Goal: Task Accomplishment & Management: Manage account settings

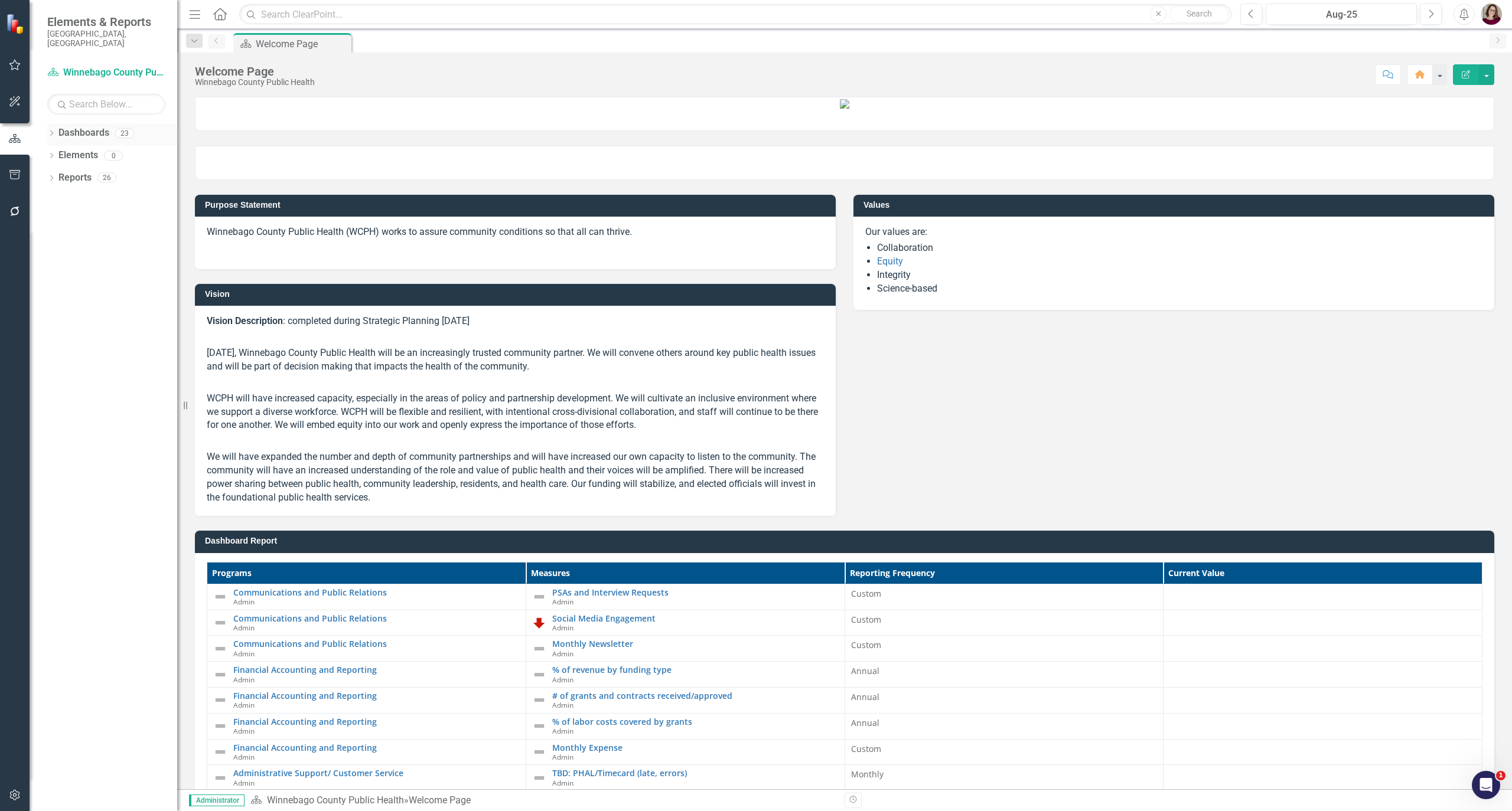
click at [50, 131] on icon "Dropdown" at bounding box center [51, 134] width 8 height 6
click at [59, 151] on div "Dropdown" at bounding box center [57, 155] width 9 height 10
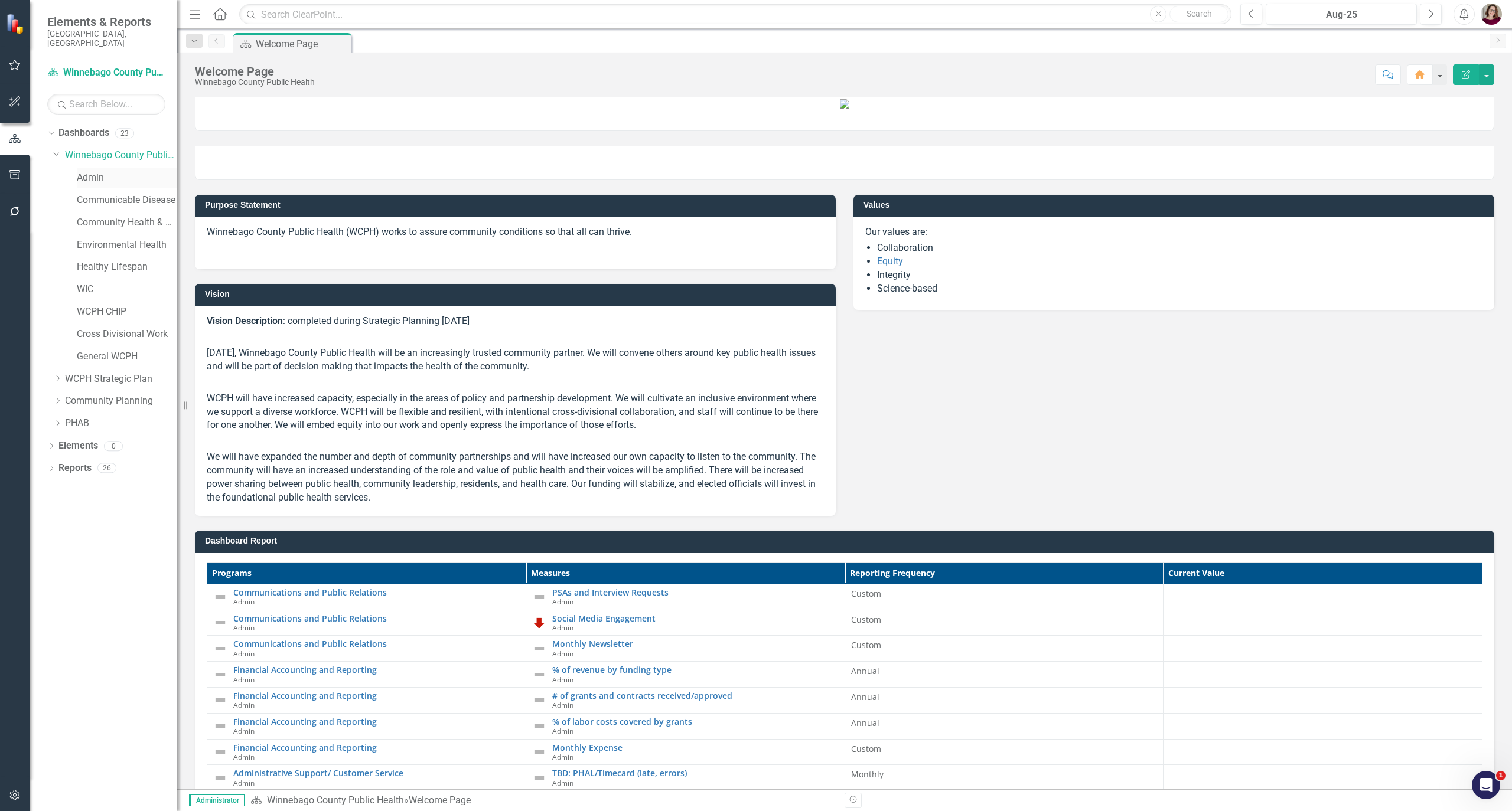
click at [81, 171] on link "Admin" at bounding box center [127, 177] width 100 height 13
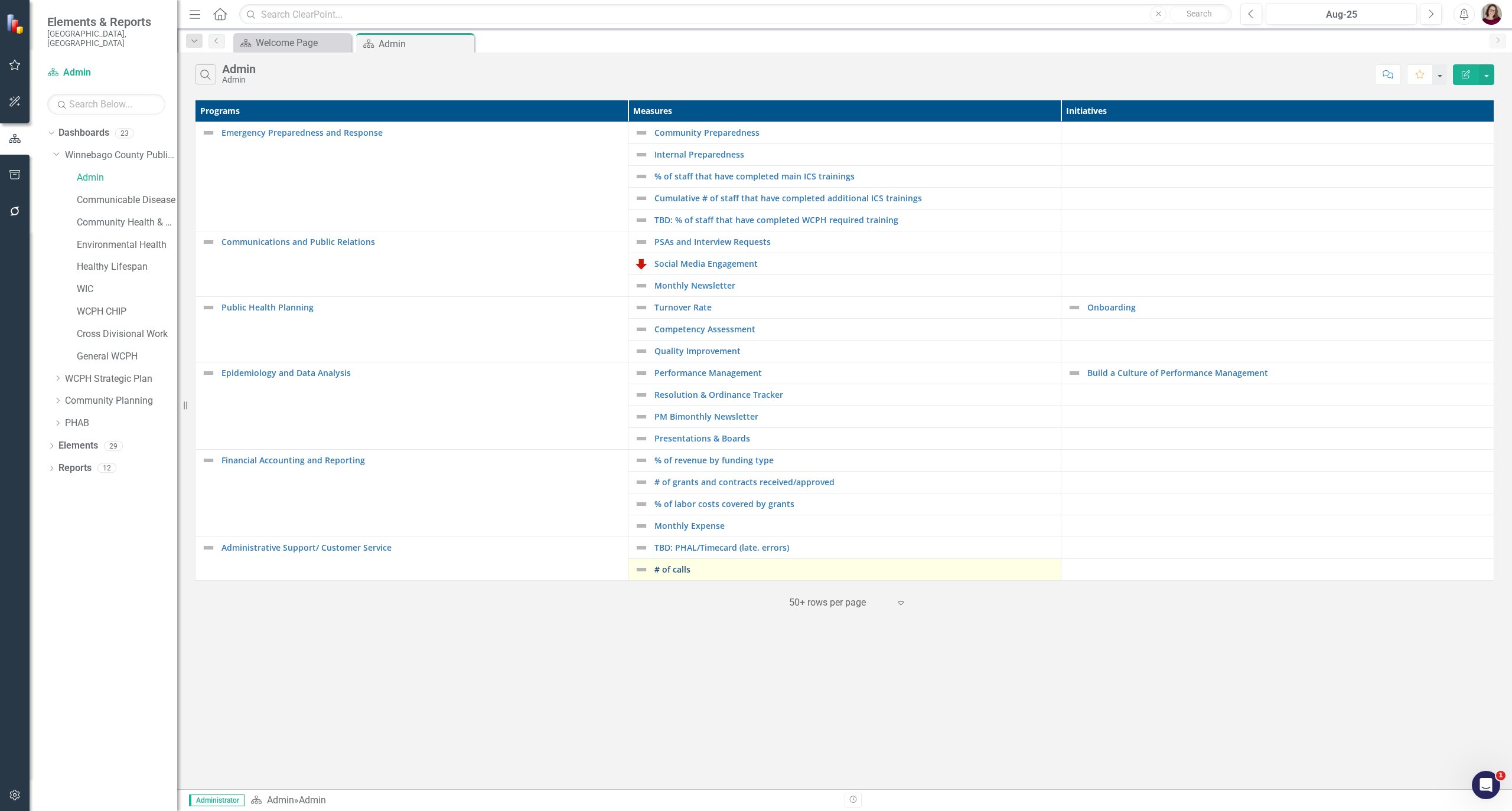
click at [661, 574] on link "# of calls" at bounding box center [854, 569] width 400 height 9
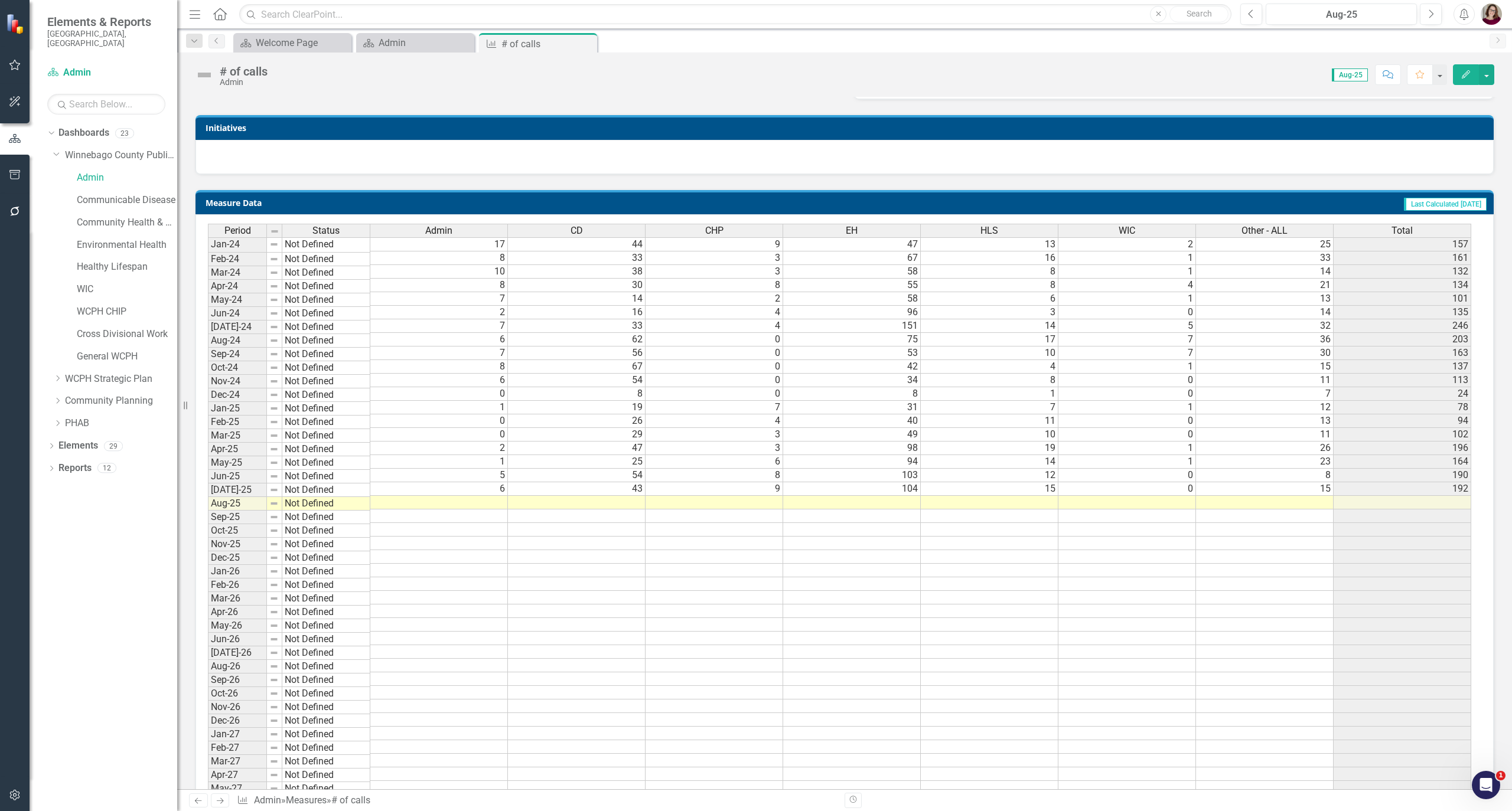
scroll to position [472, 0]
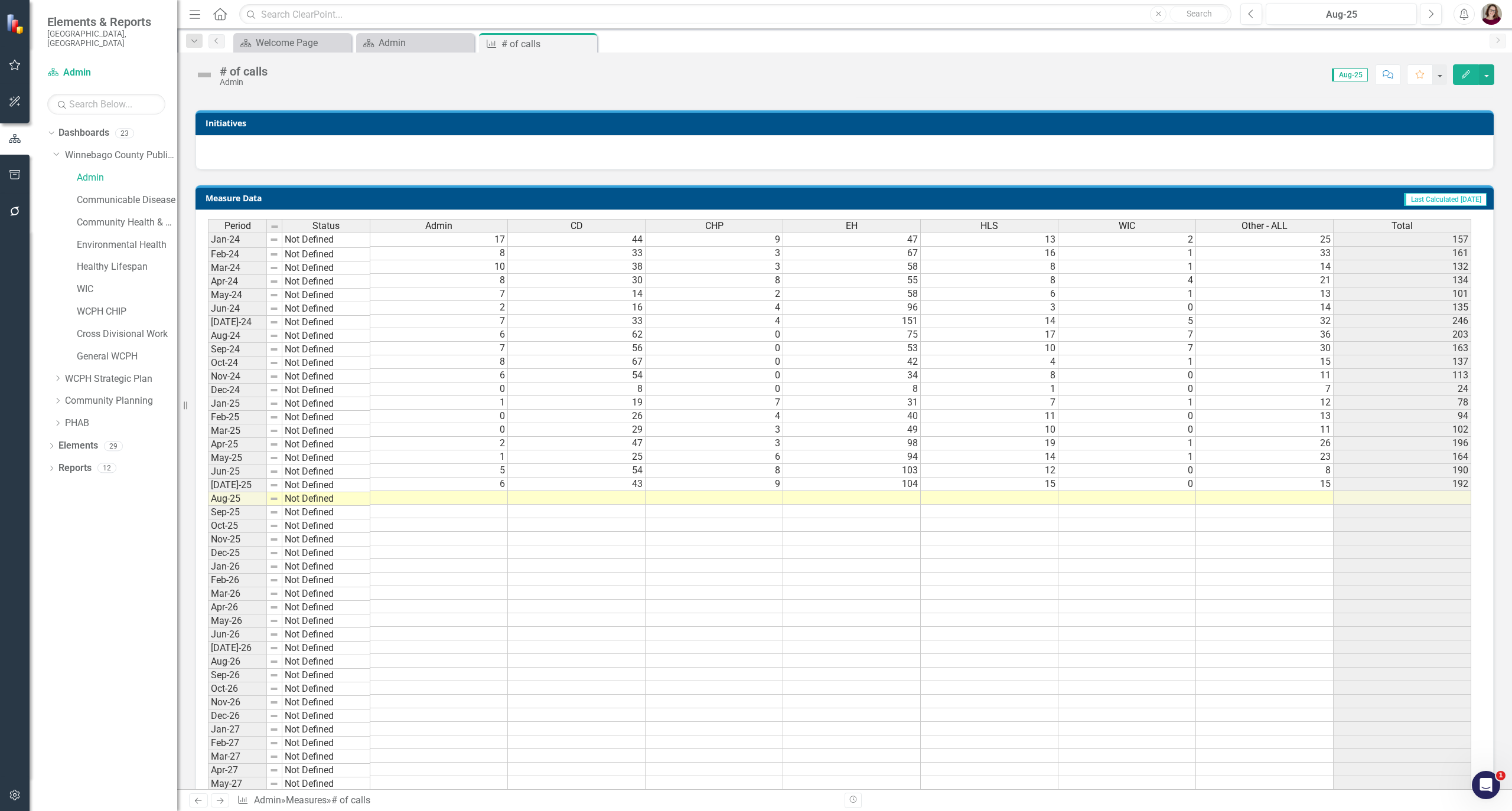
click at [493, 501] on td at bounding box center [439, 497] width 137 height 13
type textarea "16"
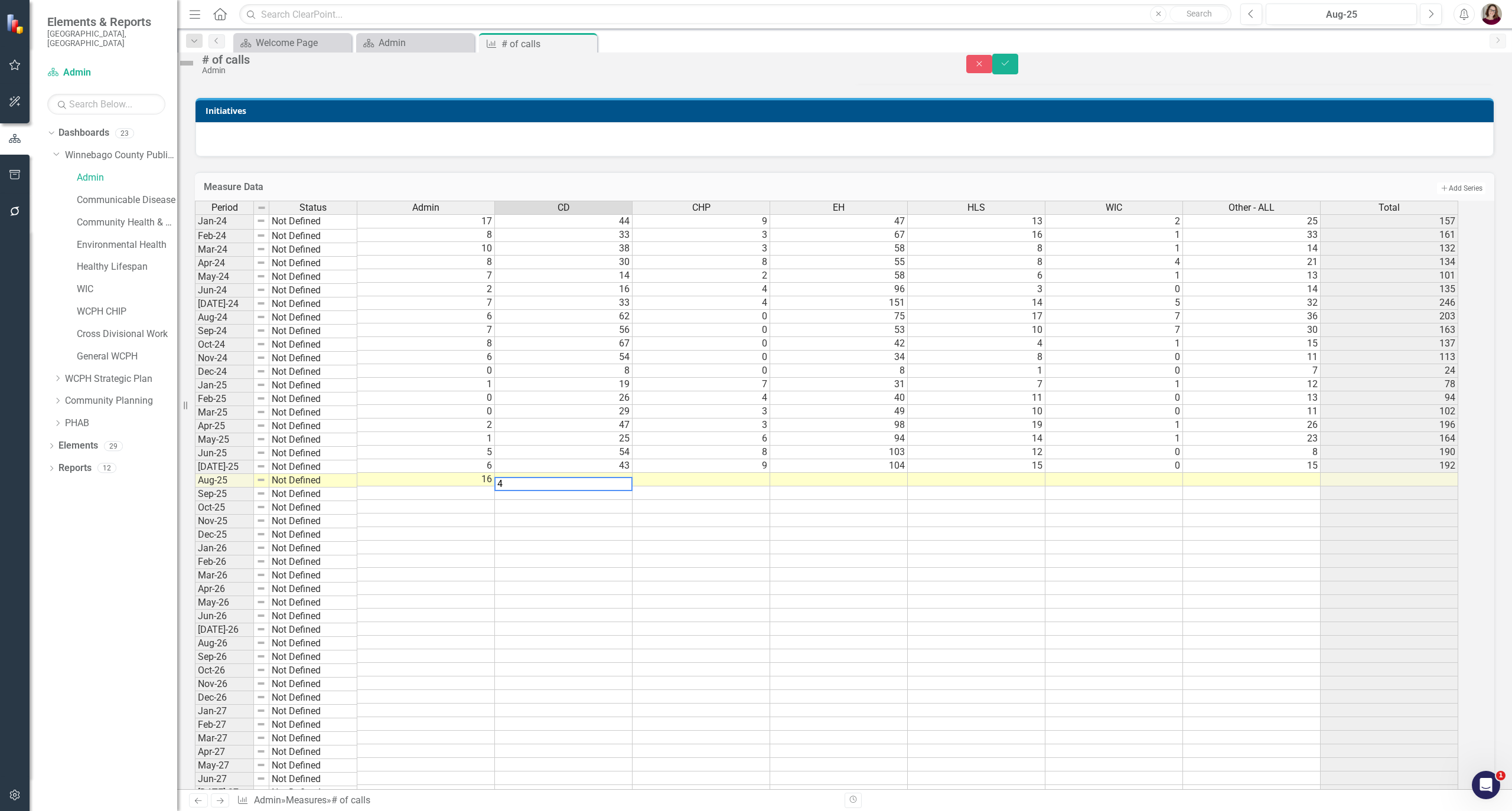
type textarea "46"
type textarea "7"
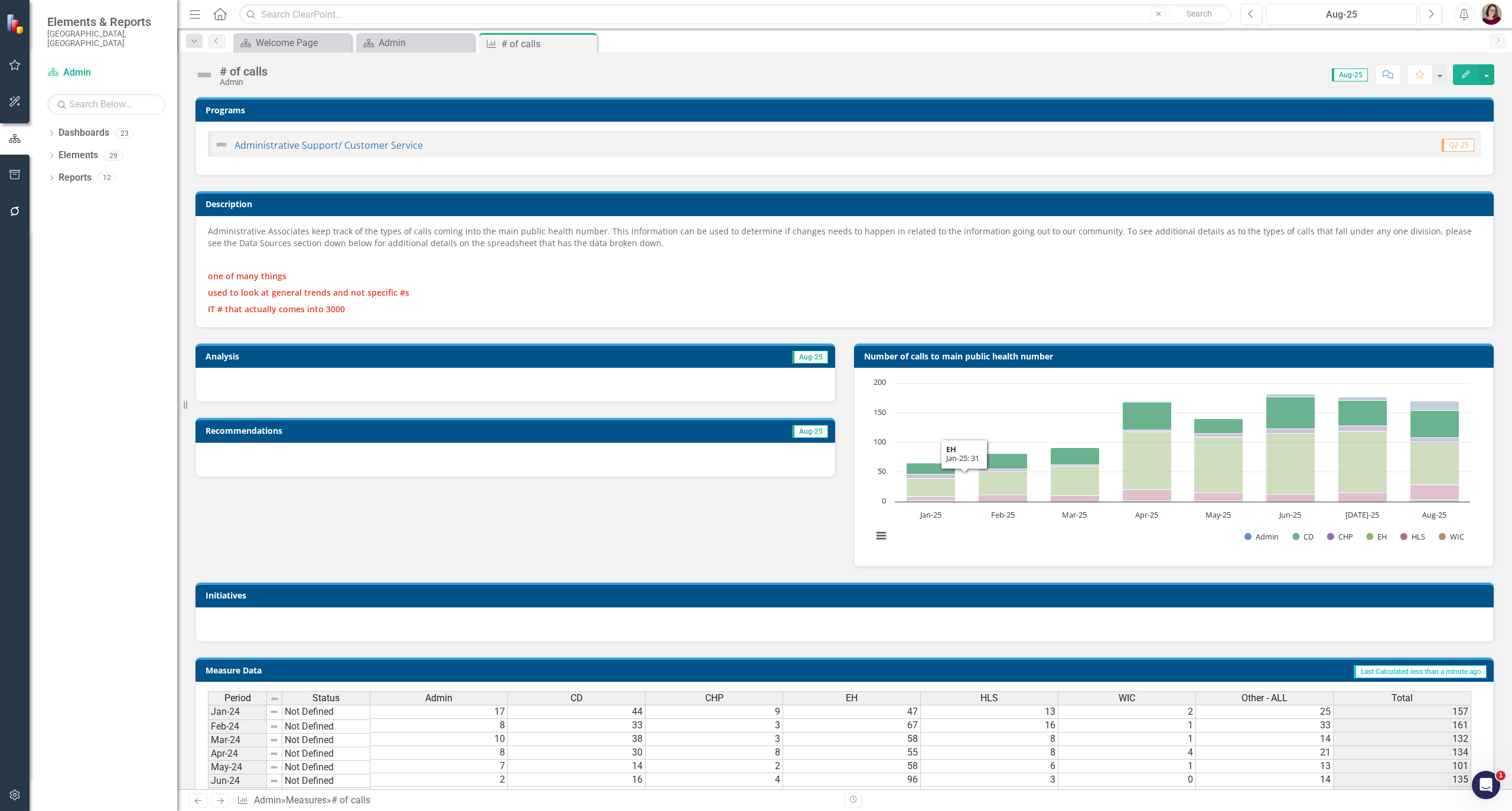
click at [664, 560] on div "Analysis Aug-25 Recommendations Aug-25 Number of calls to main public health nu…" at bounding box center [845, 448] width 1317 height 239
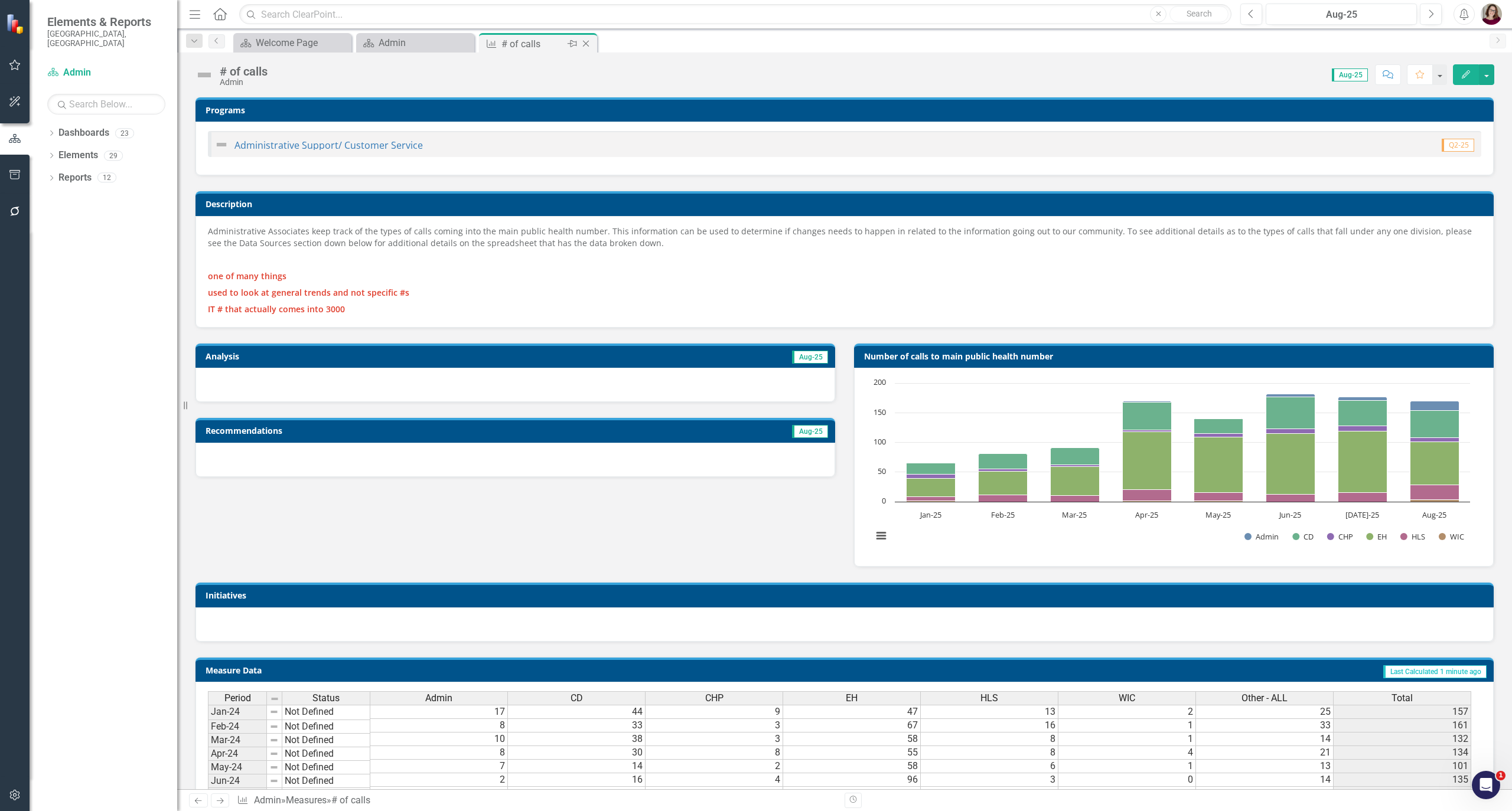
click at [591, 39] on icon "Close" at bounding box center [586, 43] width 12 height 9
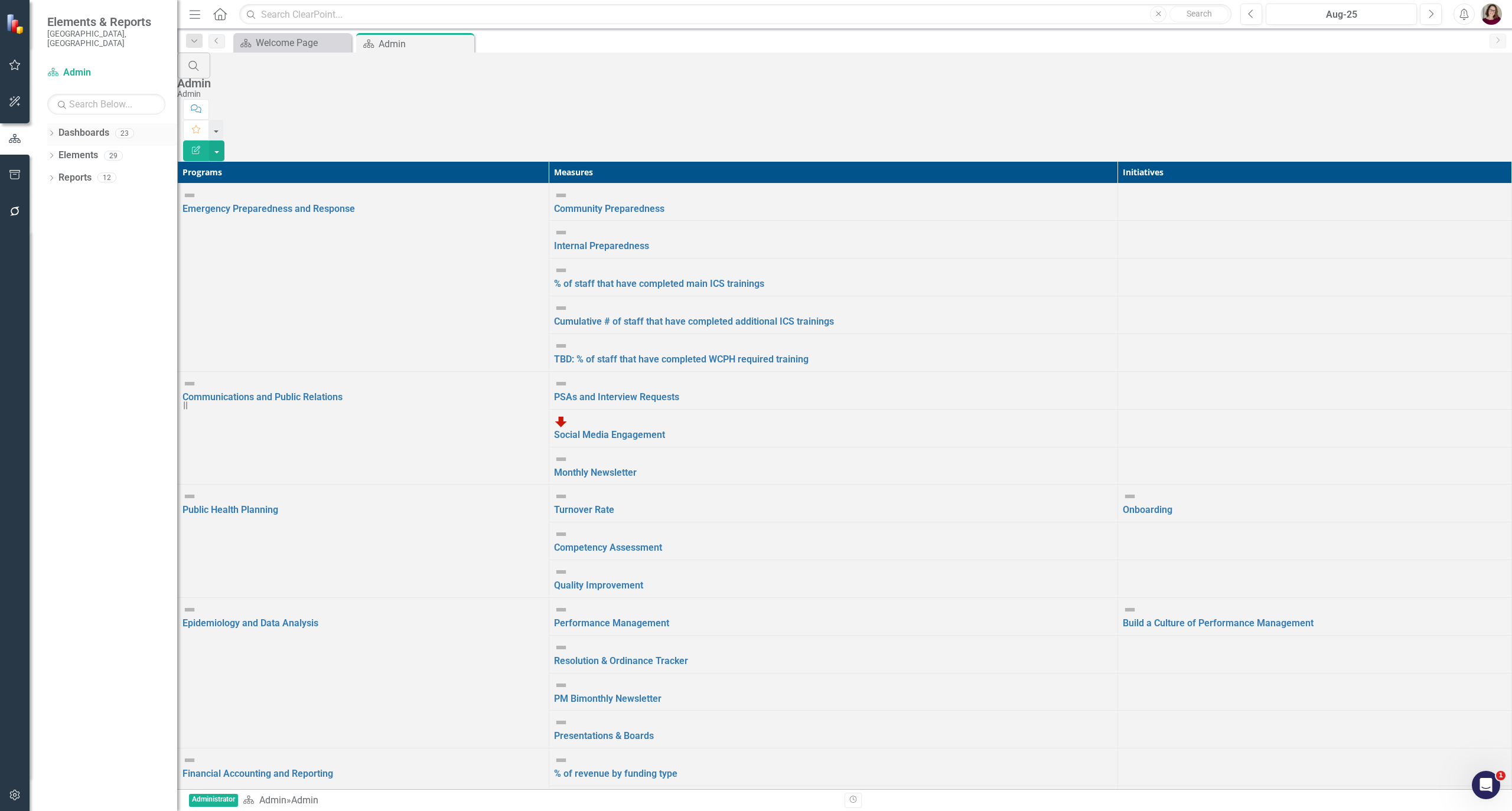
click at [52, 123] on div "Dropdown Dashboards 23" at bounding box center [111, 134] width 130 height 22
click at [665, 429] on link "Social Media Engagement" at bounding box center [610, 435] width 111 height 11
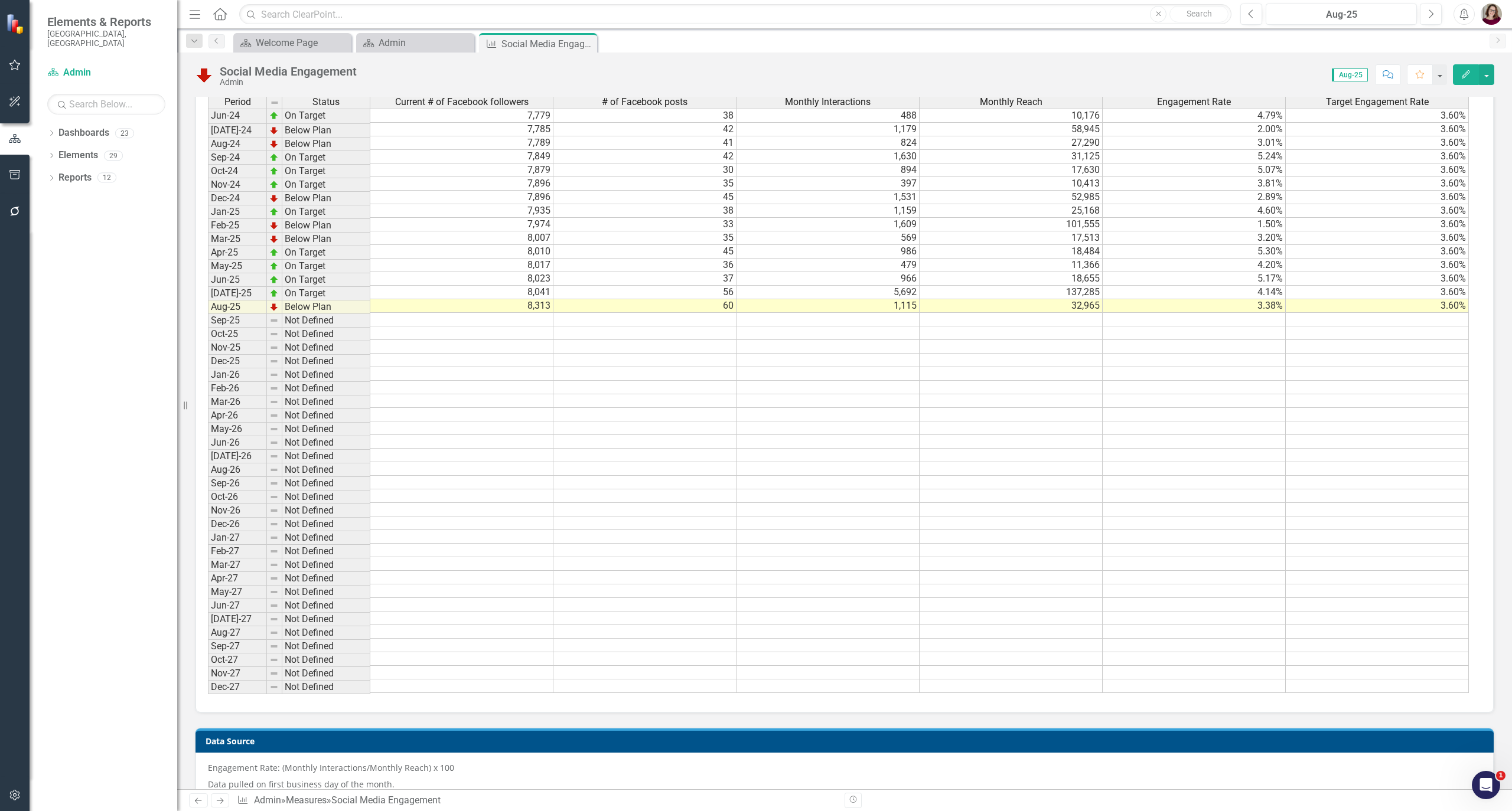
scroll to position [393, 0]
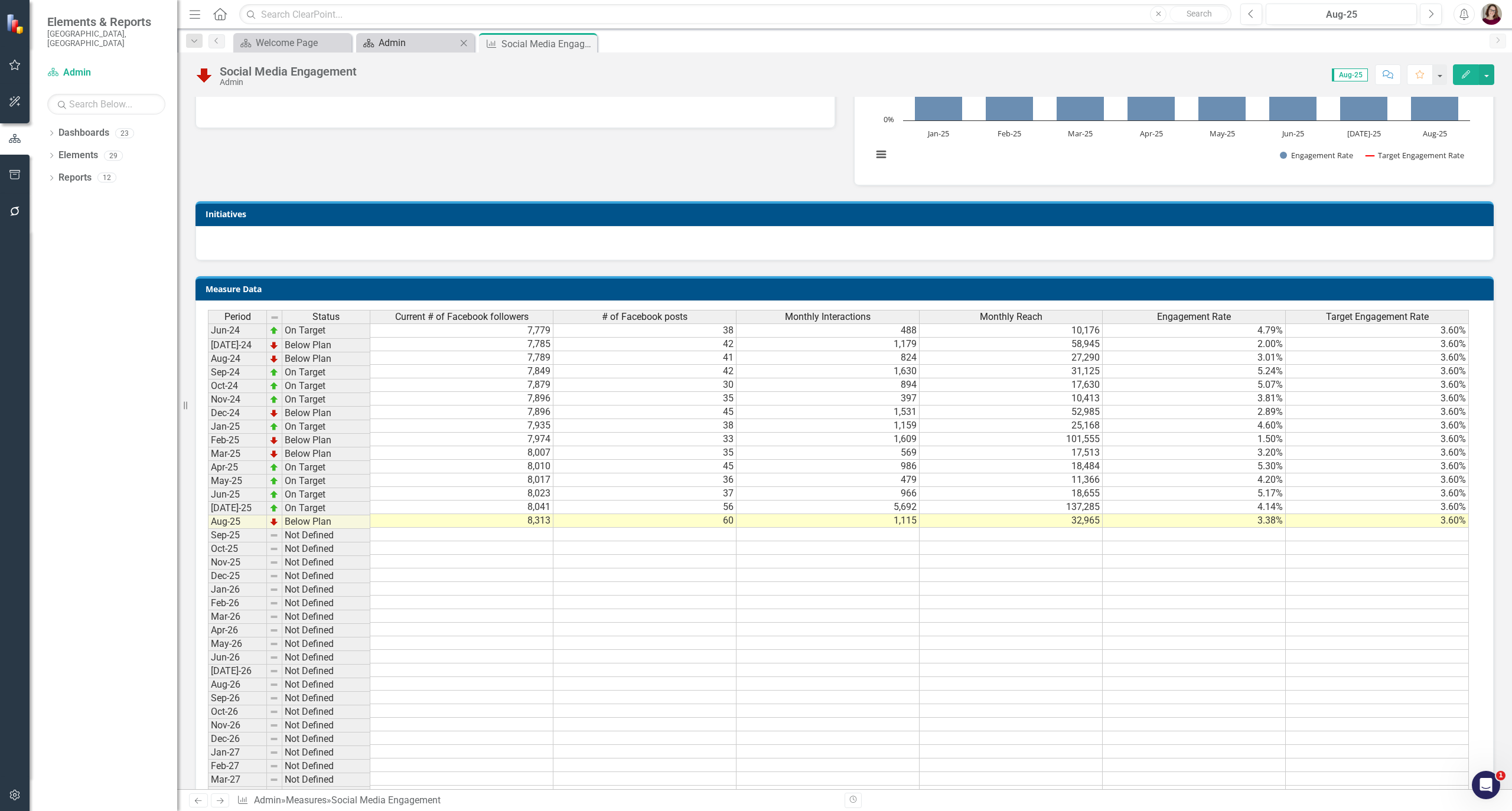
click at [439, 43] on div "Admin" at bounding box center [417, 43] width 78 height 15
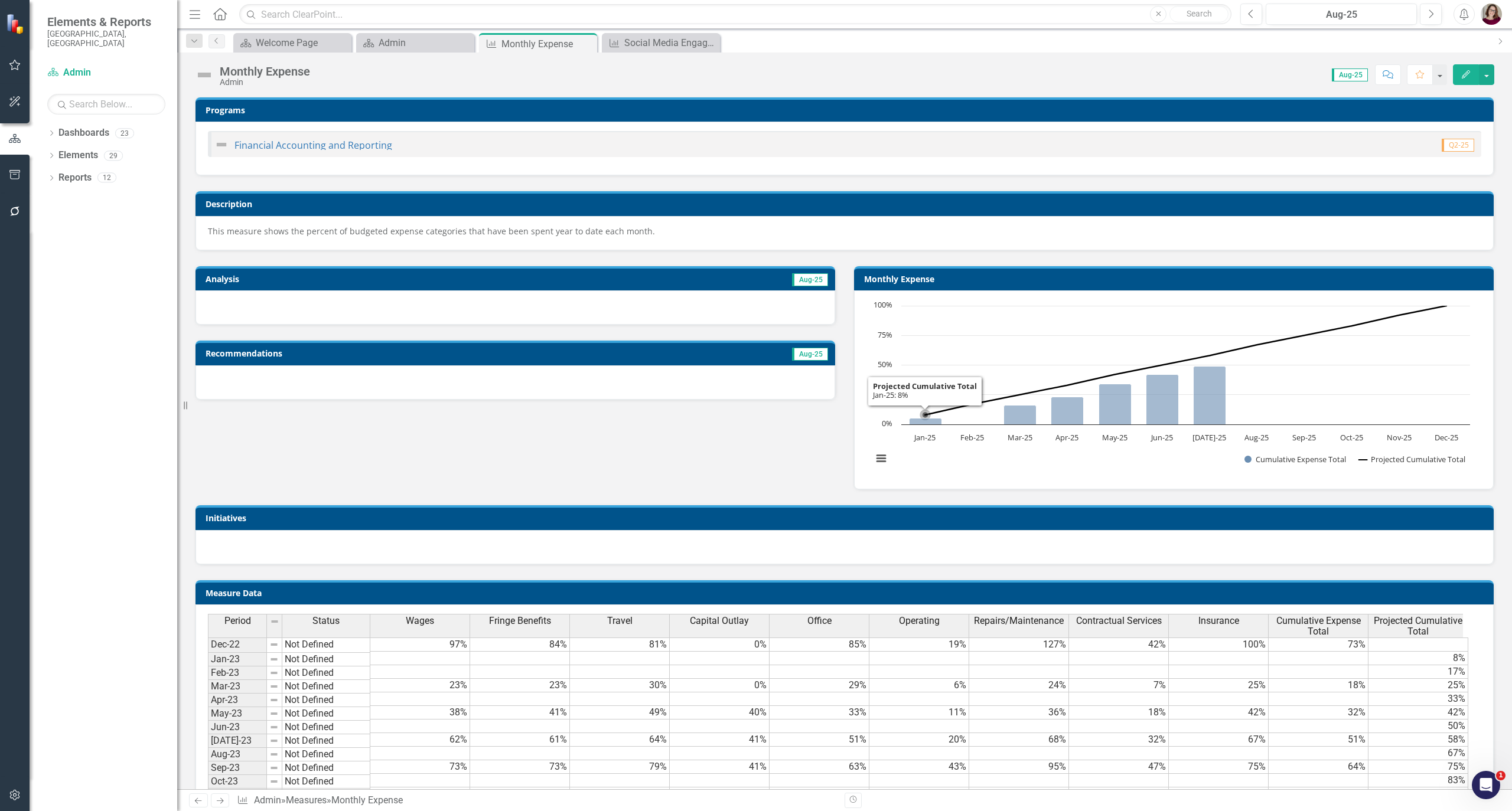
scroll to position [550, 0]
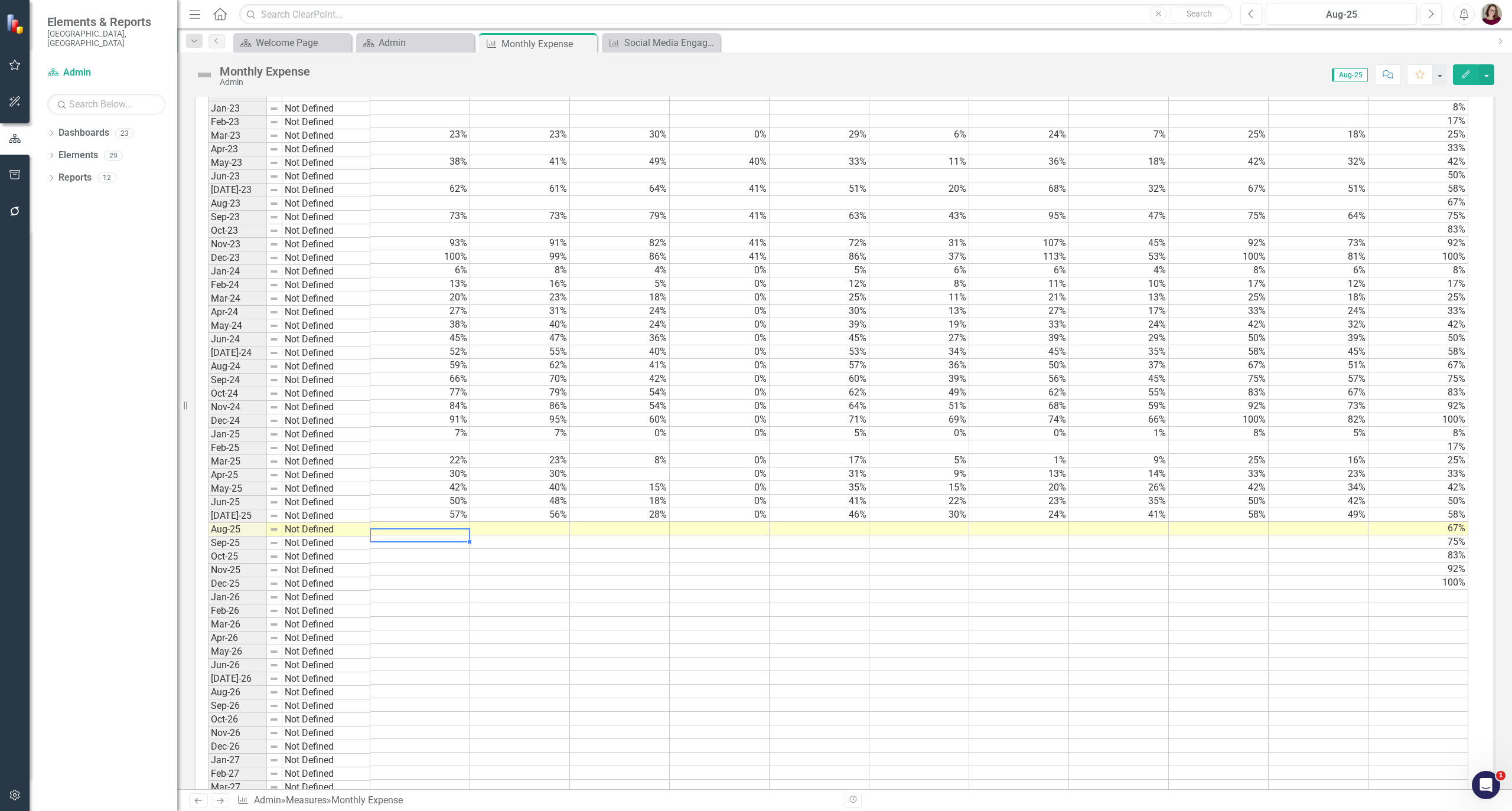
click at [413, 535] on td at bounding box center [420, 528] width 99 height 13
click at [461, 536] on td at bounding box center [420, 528] width 99 height 13
type textarea "65"
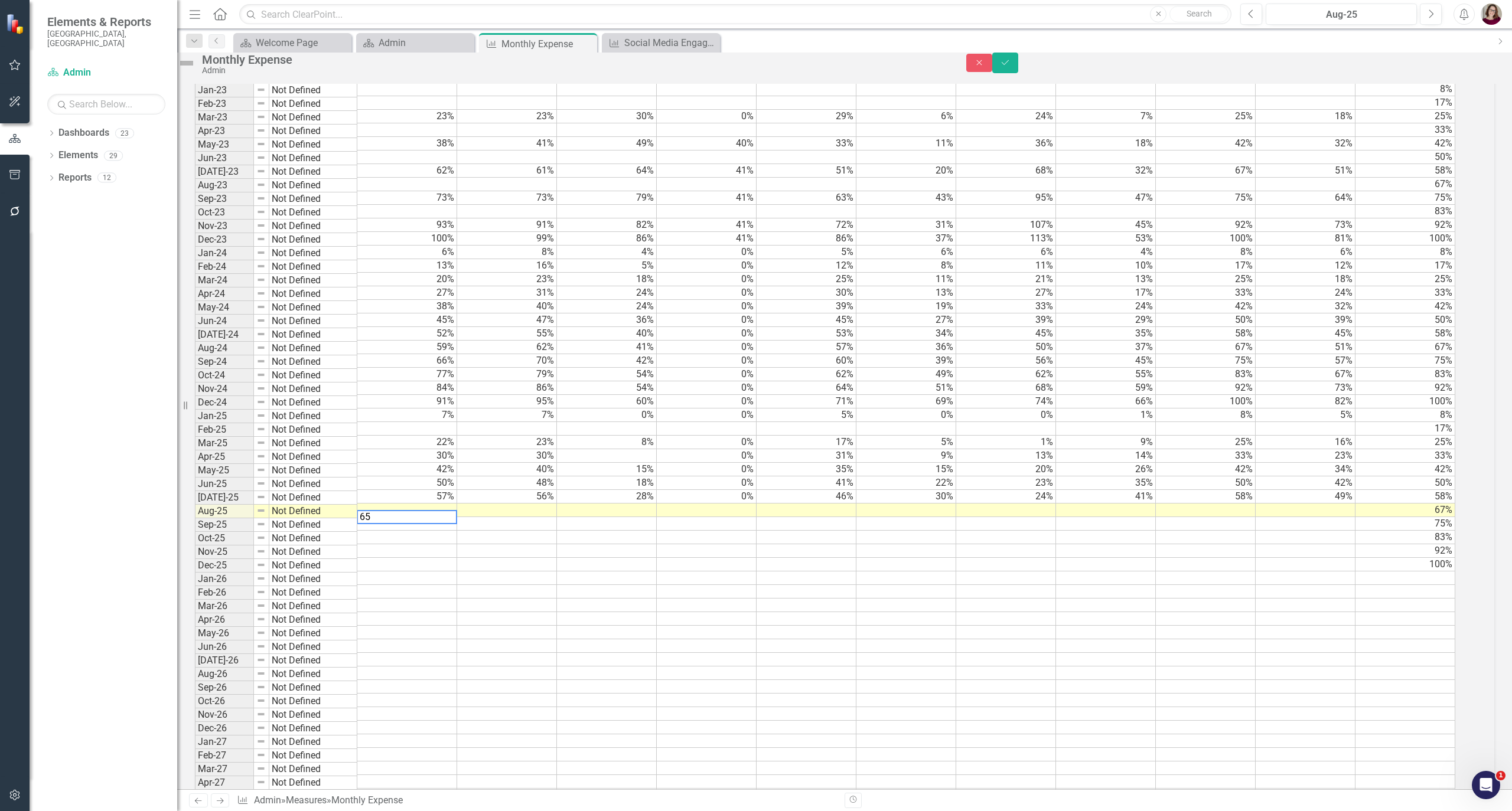
scroll to position [553, 0]
type textarea "64"
type textarea "29"
click at [750, 515] on td at bounding box center [708, 508] width 100 height 13
type textarea "0"
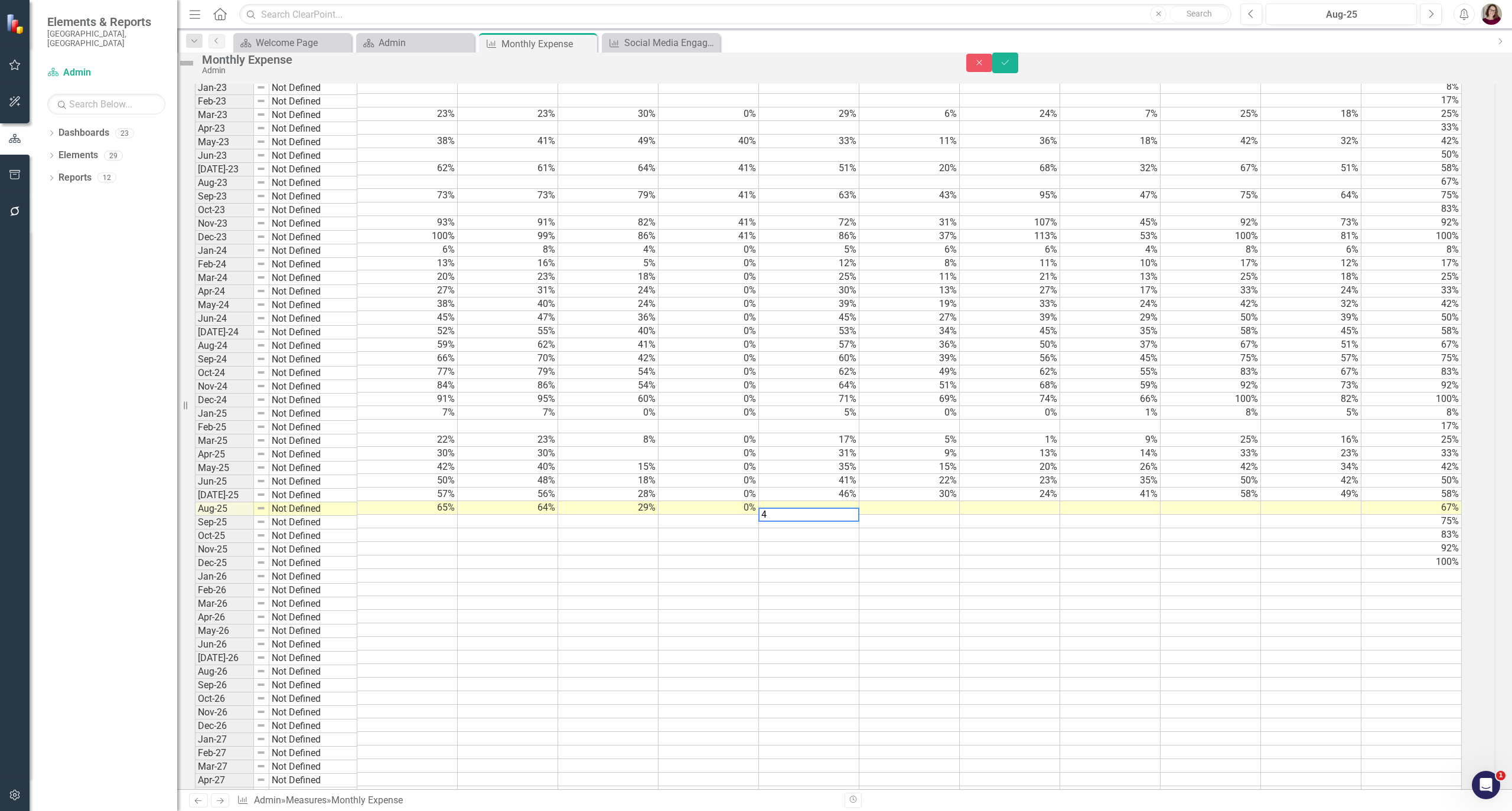
type textarea "49"
type textarea "36"
click at [1056, 515] on td at bounding box center [1010, 508] width 100 height 13
type textarea "25"
type textarea "47"
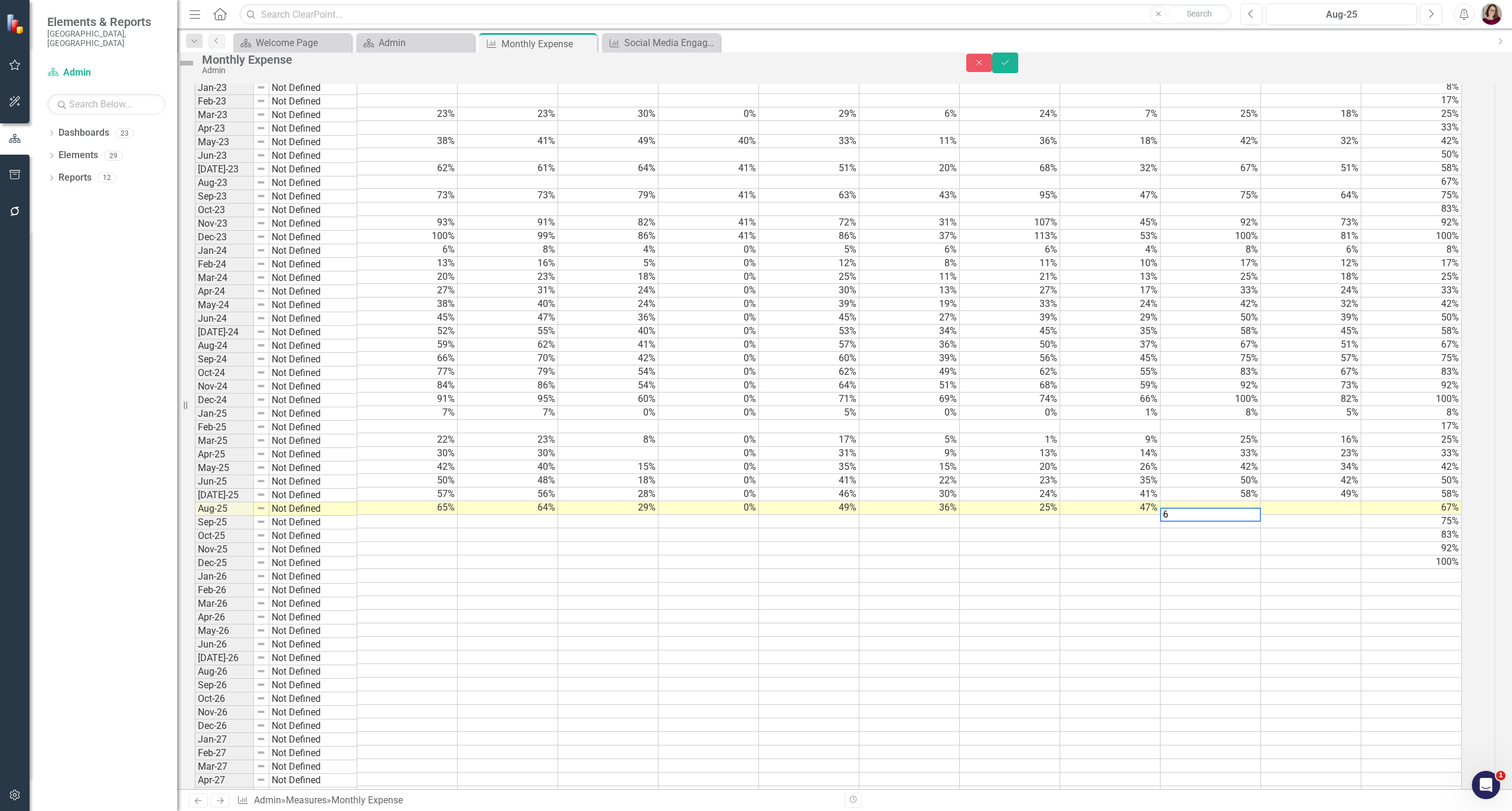
type textarea "67"
click at [1010, 67] on icon "Save" at bounding box center [1005, 62] width 11 height 8
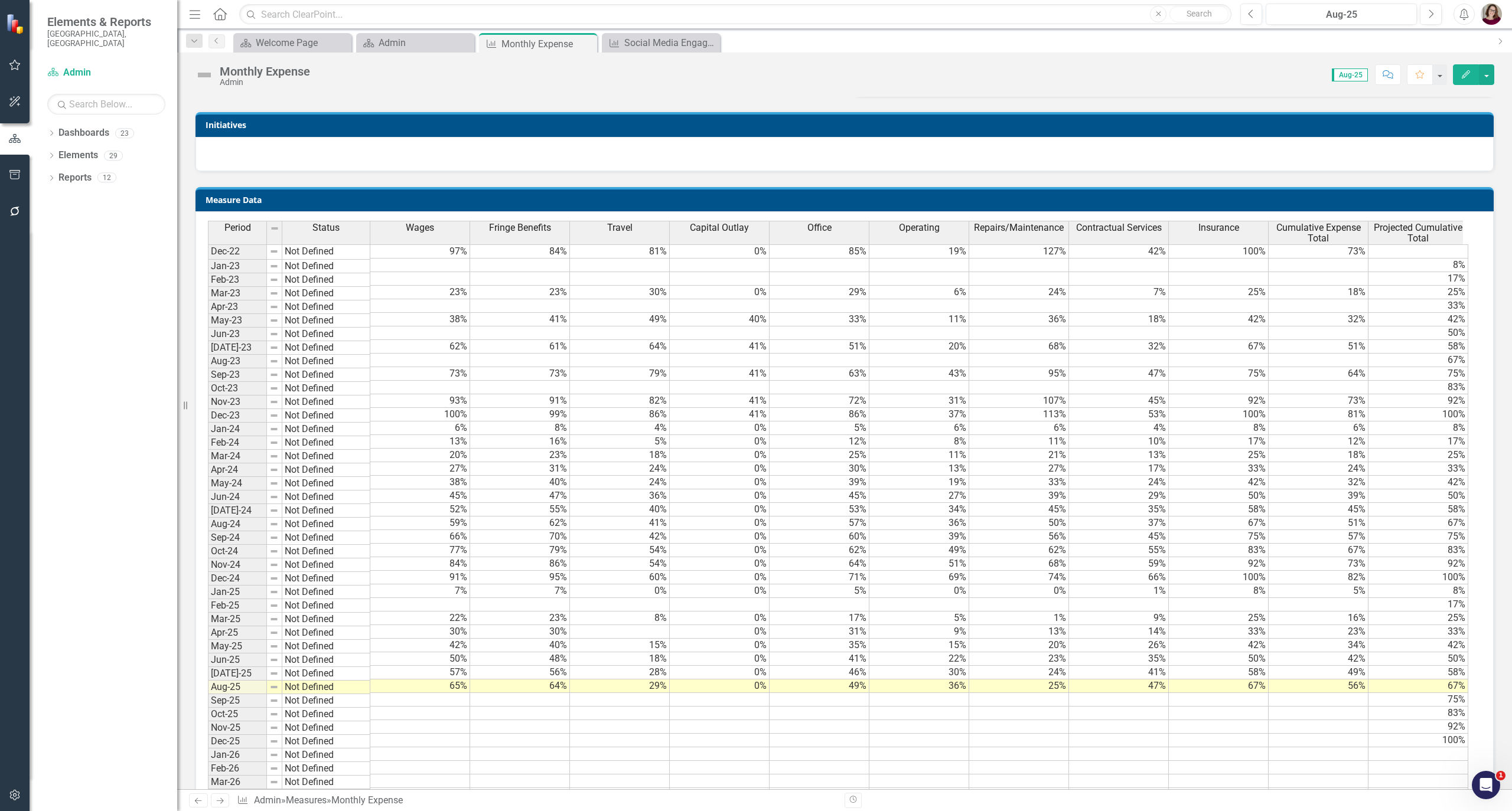
scroll to position [0, 0]
click at [589, 47] on icon "Close" at bounding box center [586, 43] width 12 height 9
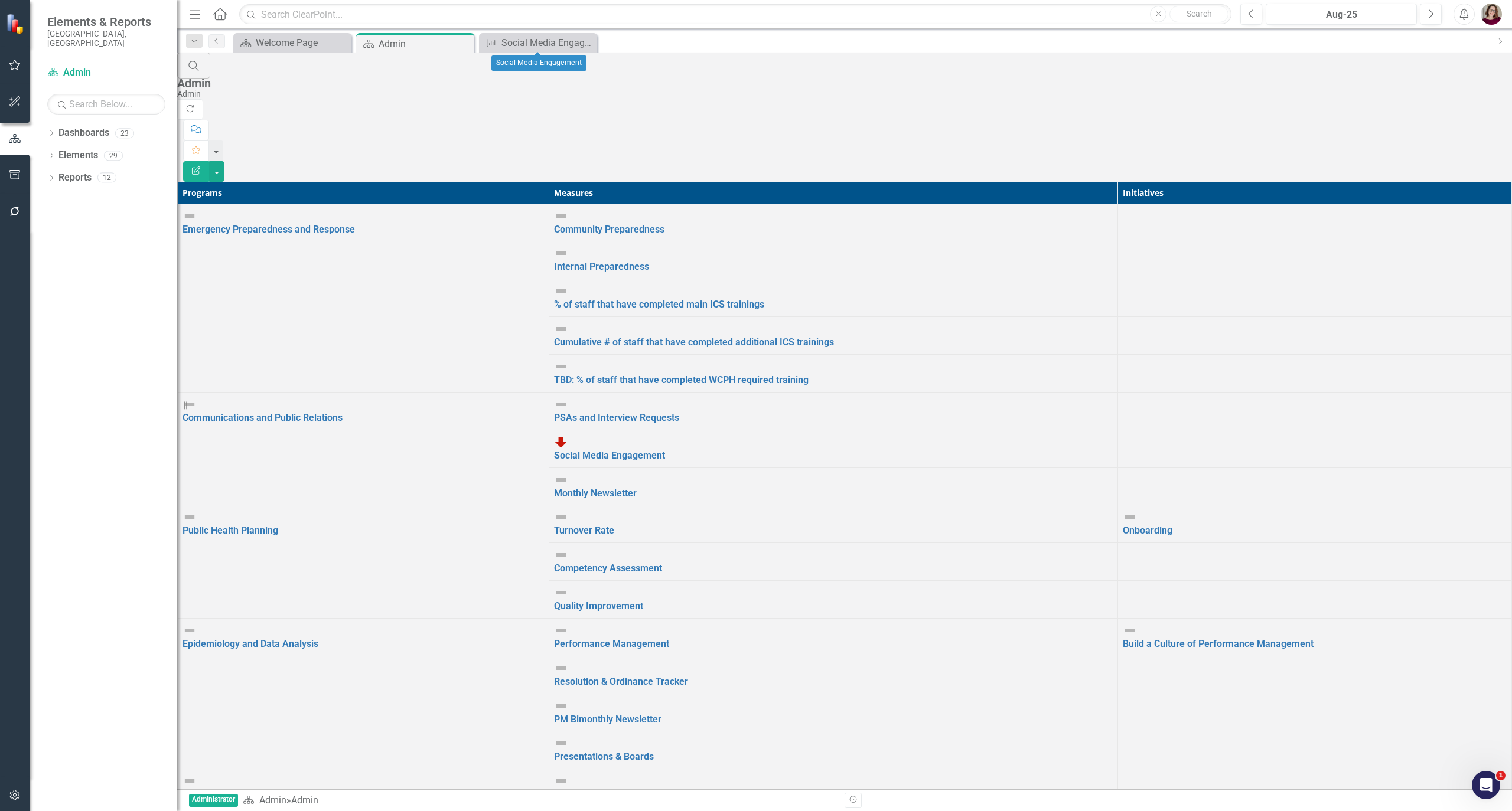
click at [0, 0] on div "Close" at bounding box center [0, 0] width 0 height 0
click at [50, 131] on icon "Dropdown" at bounding box center [51, 134] width 8 height 6
click at [44, 152] on icon "Dropdown" at bounding box center [40, 155] width 9 height 7
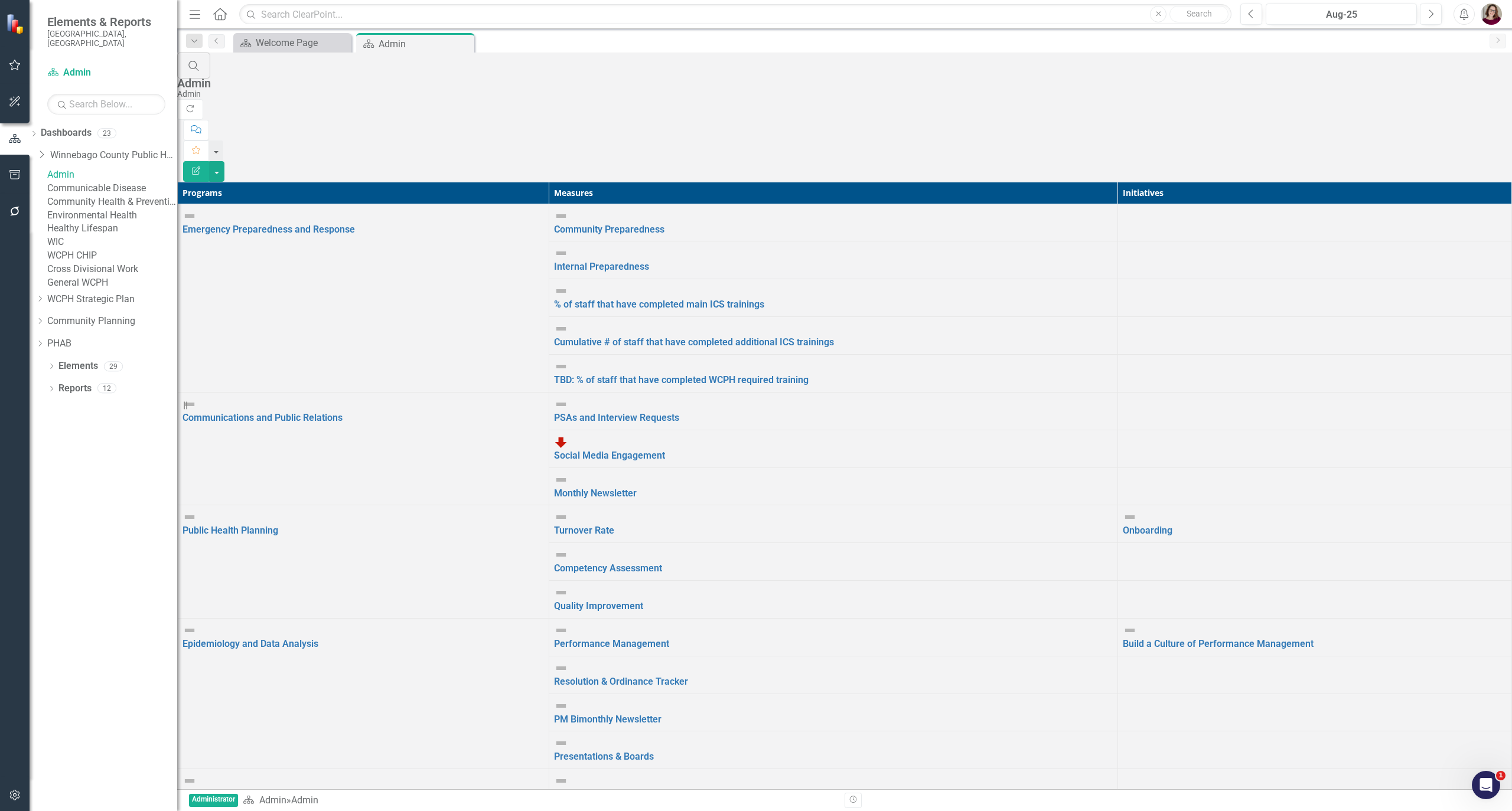
click at [104, 195] on link "Communicable Disease" at bounding box center [111, 188] width 130 height 13
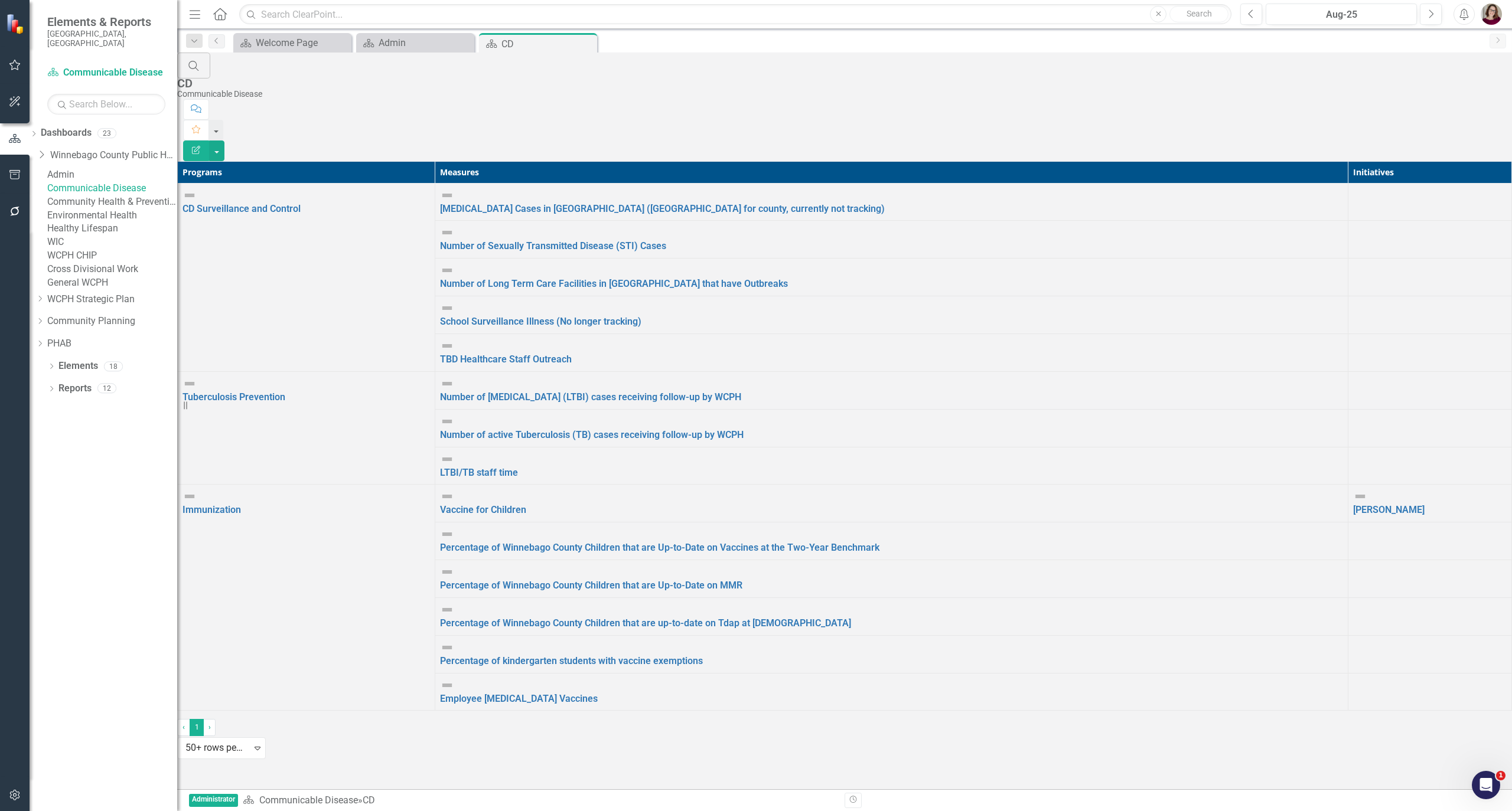
click at [720, 183] on td "[MEDICAL_DATA] Cases in [GEOGRAPHIC_DATA] ([GEOGRAPHIC_DATA] for county, curren…" at bounding box center [891, 202] width 913 height 38
click at [722, 203] on link "[MEDICAL_DATA] Cases in [GEOGRAPHIC_DATA] ([GEOGRAPHIC_DATA] for county, curren…" at bounding box center [662, 209] width 445 height 11
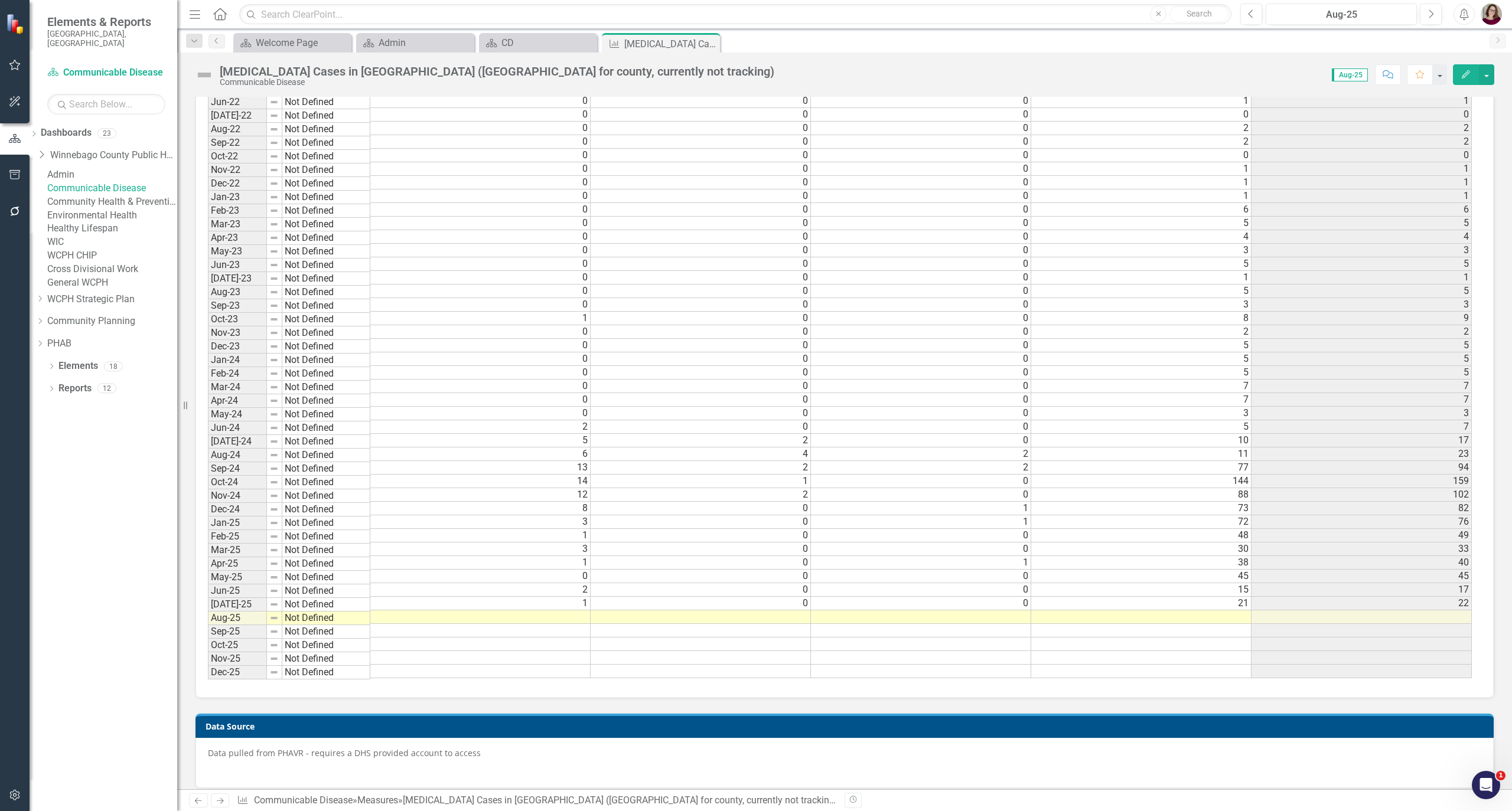
scroll to position [1310, 0]
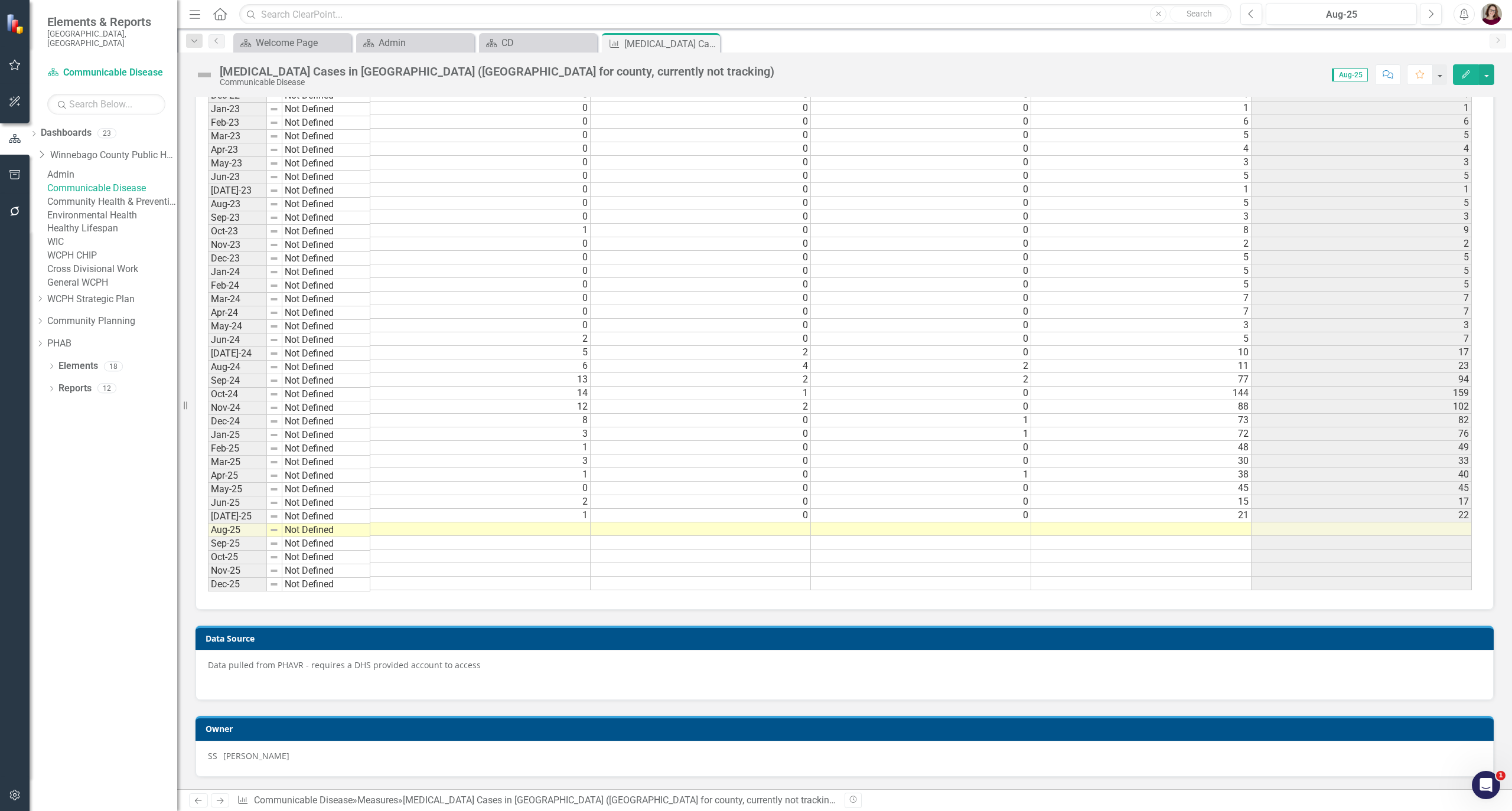
click at [562, 525] on td at bounding box center [481, 529] width 220 height 13
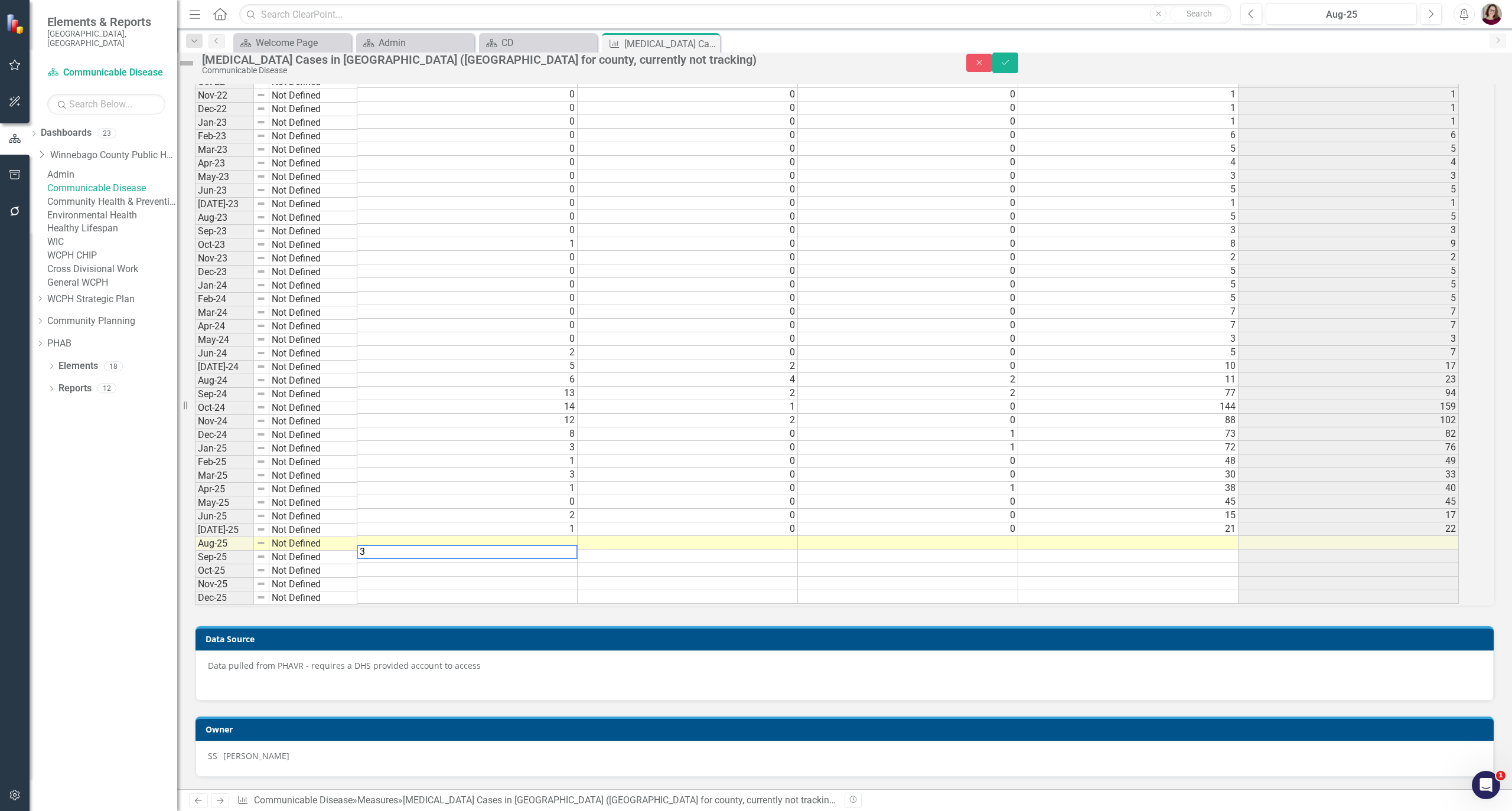
scroll to position [1312, 0]
click at [718, 536] on td at bounding box center [688, 542] width 221 height 13
click at [778, 536] on td at bounding box center [688, 542] width 221 height 13
click at [964, 536] on td at bounding box center [909, 542] width 221 height 13
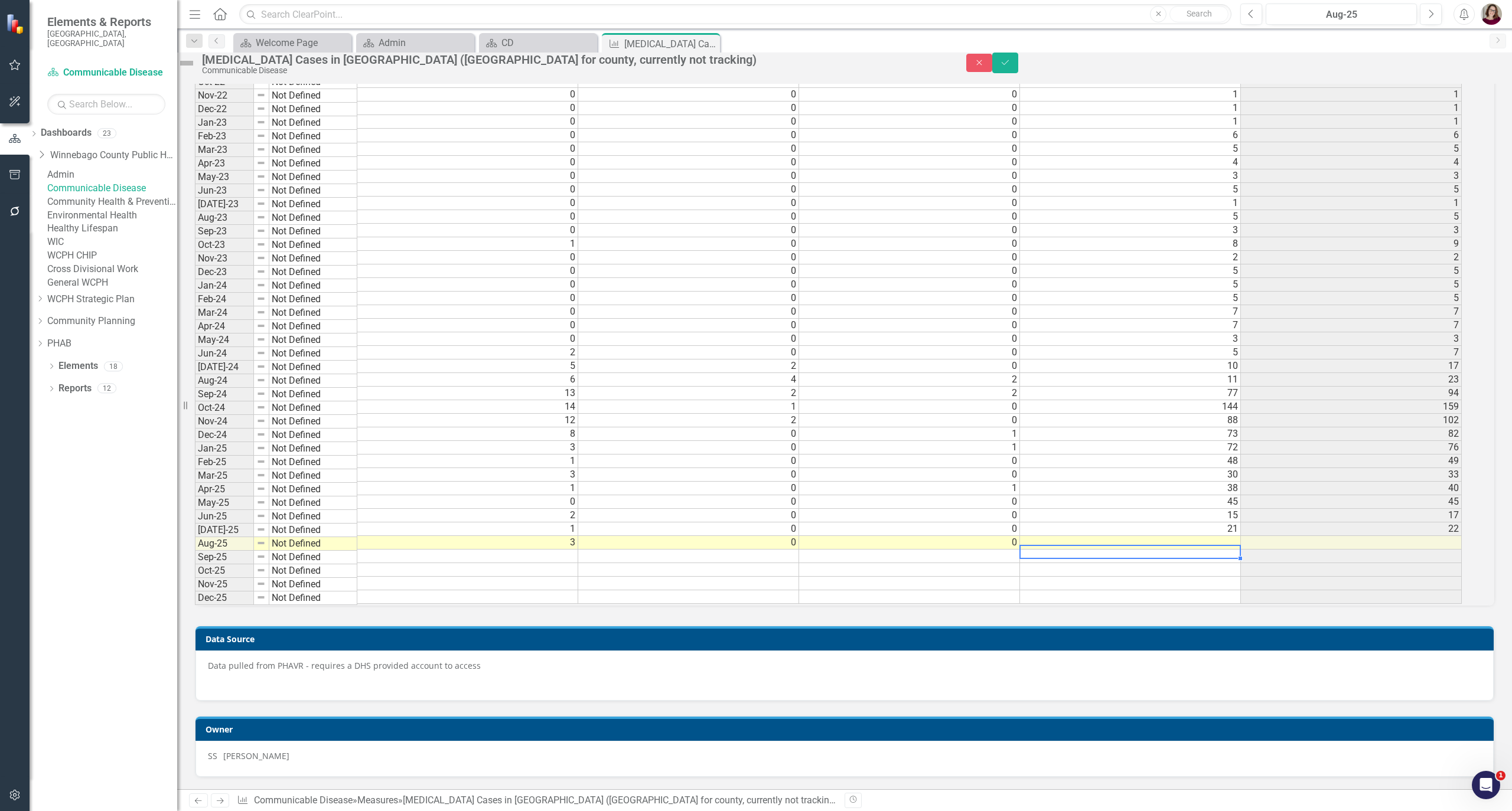
click at [1184, 536] on td at bounding box center [1130, 542] width 221 height 13
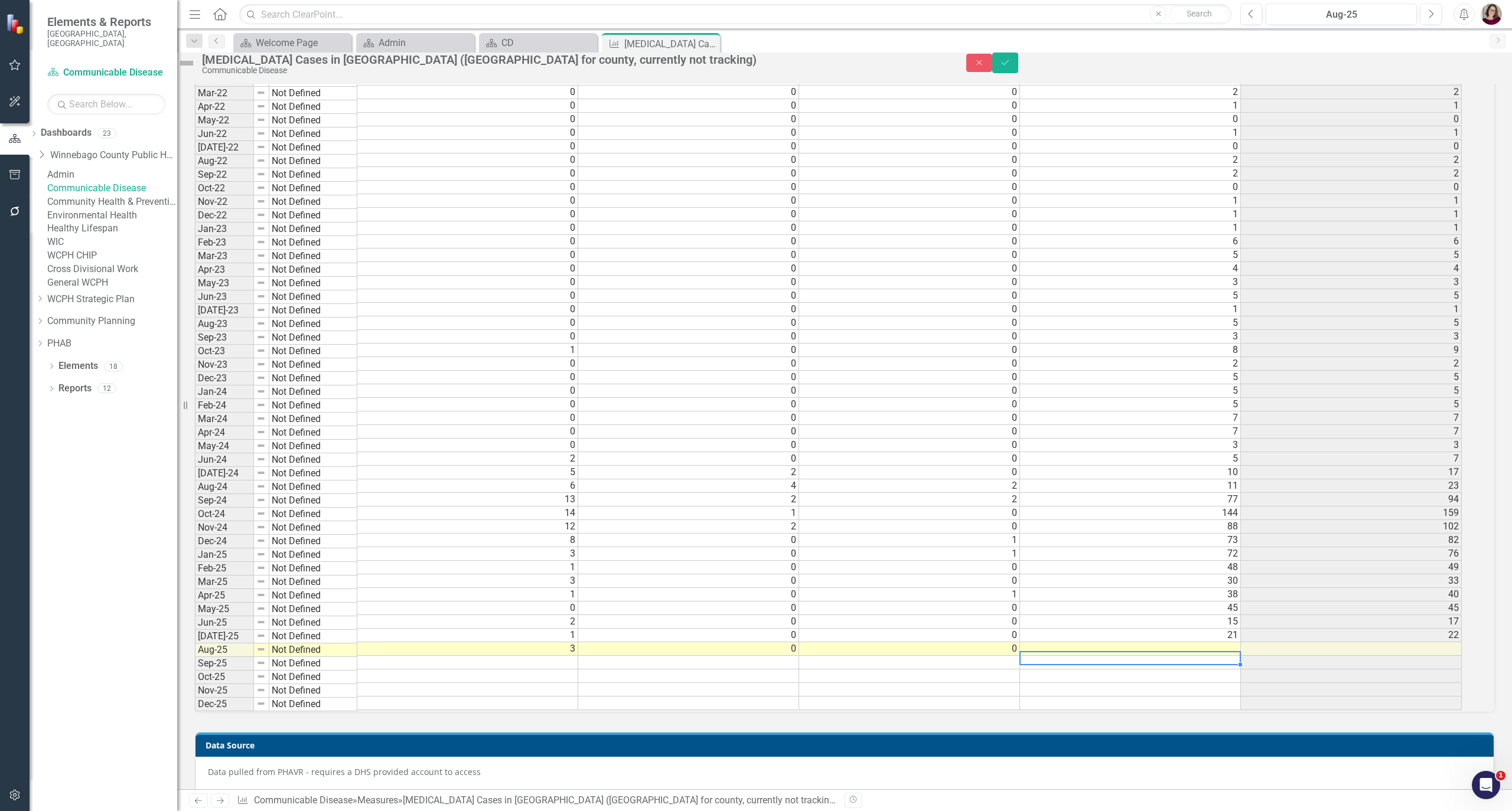
scroll to position [1, 0]
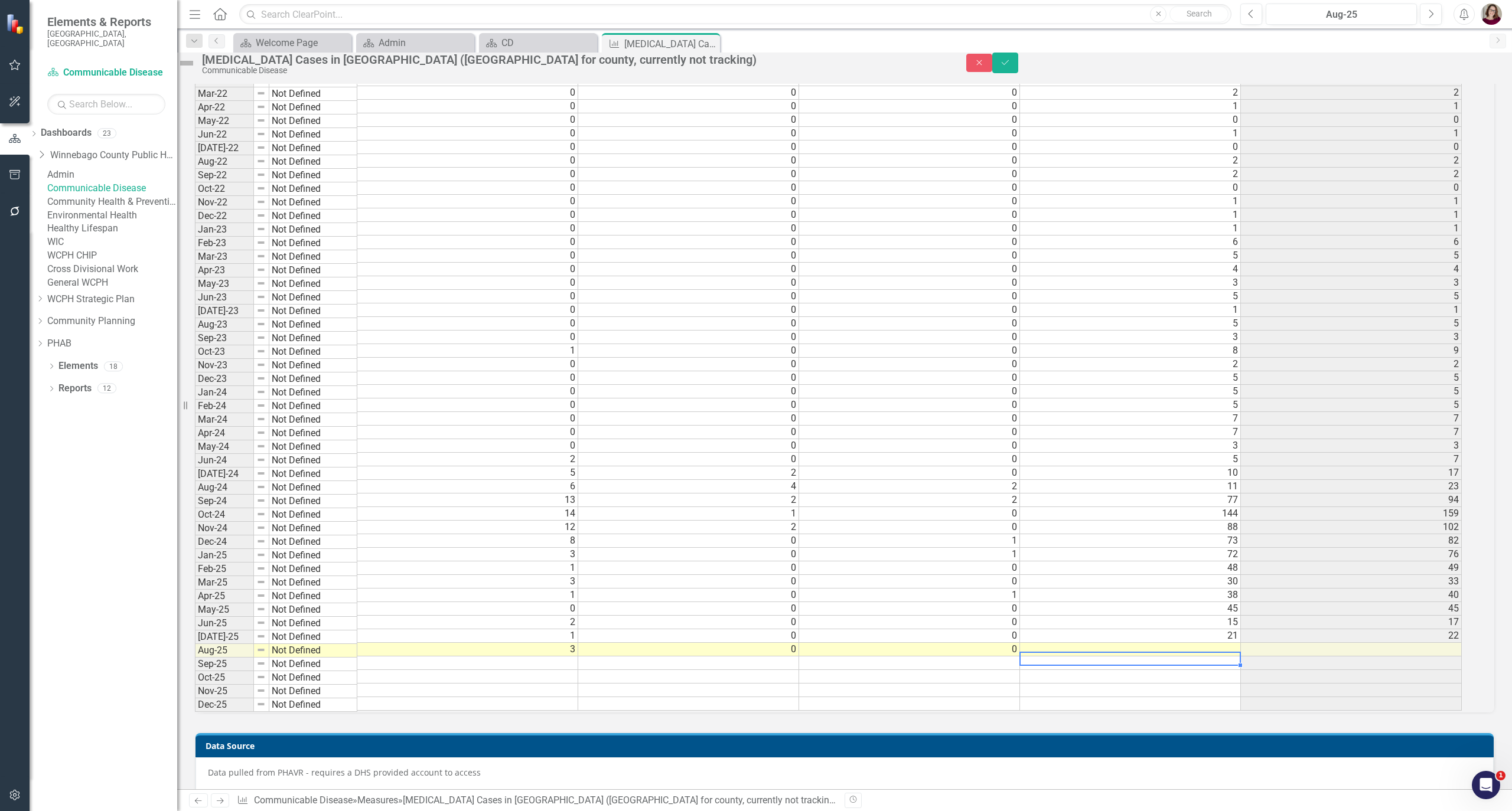
click at [1216, 656] on td at bounding box center [1130, 649] width 221 height 13
type textarea "23"
click at [1010, 65] on icon "Save" at bounding box center [1005, 62] width 11 height 8
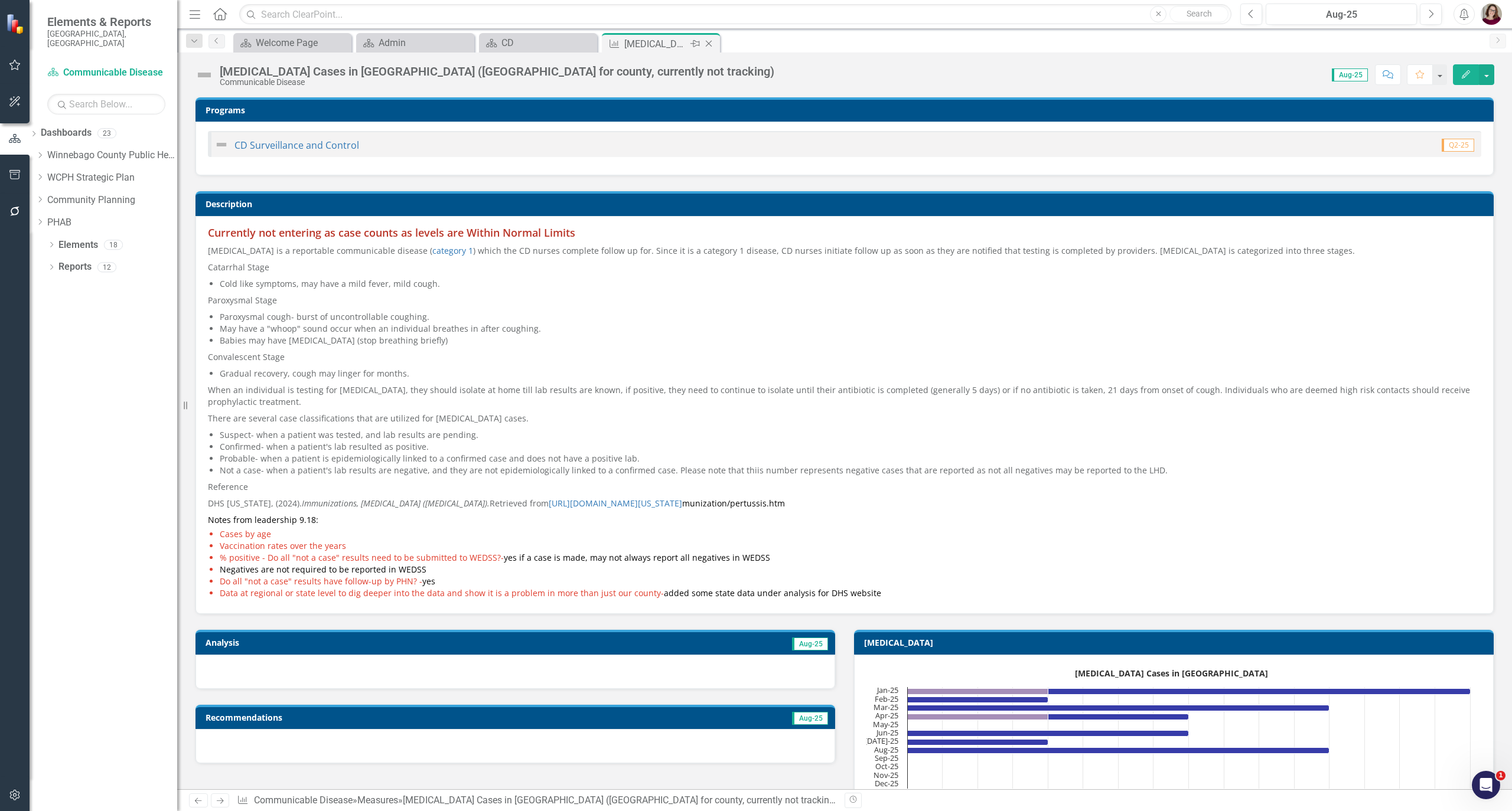
click at [716, 38] on div "Close" at bounding box center [709, 43] width 15 height 15
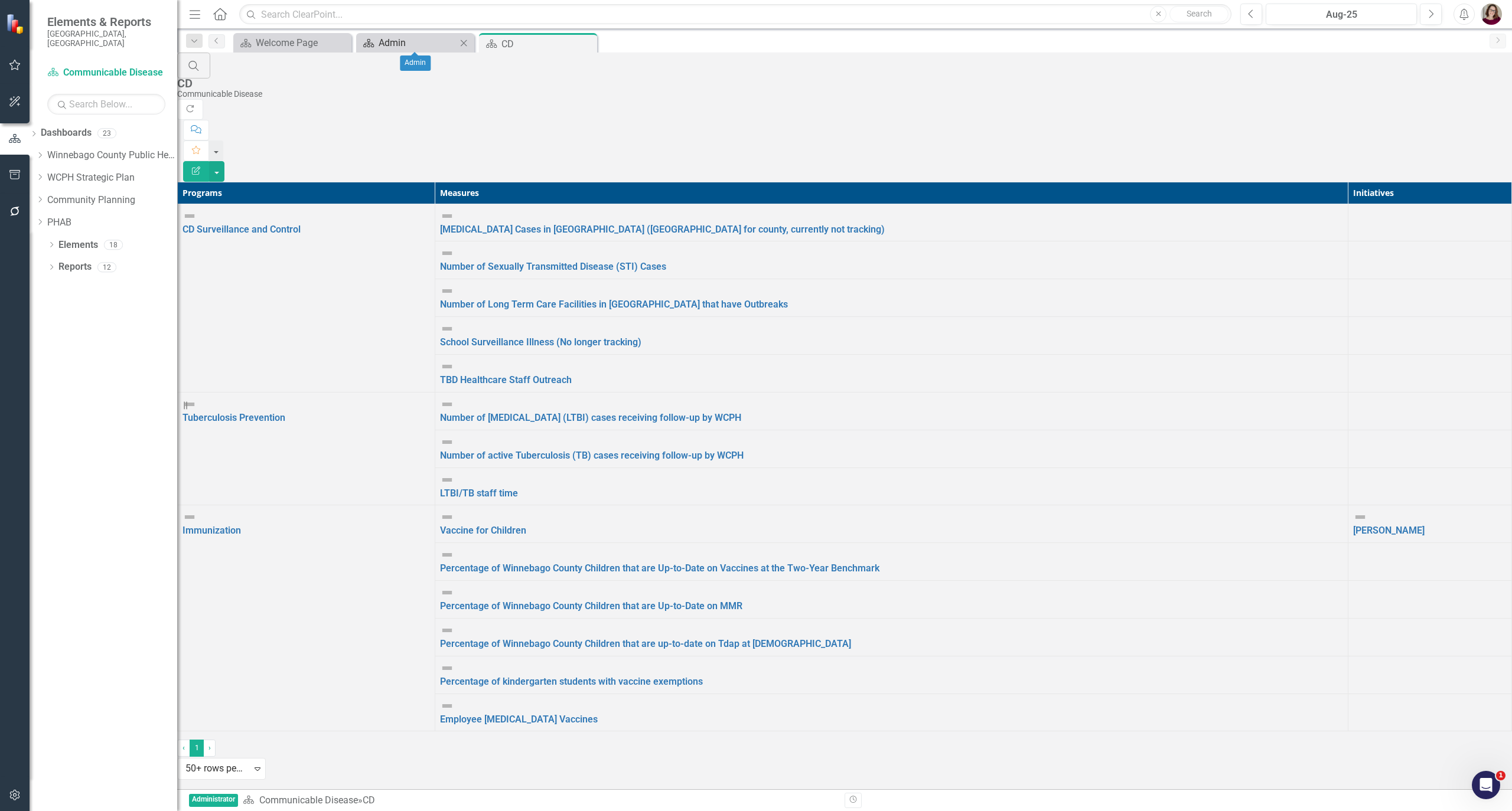
click at [418, 46] on div "Admin" at bounding box center [417, 43] width 78 height 15
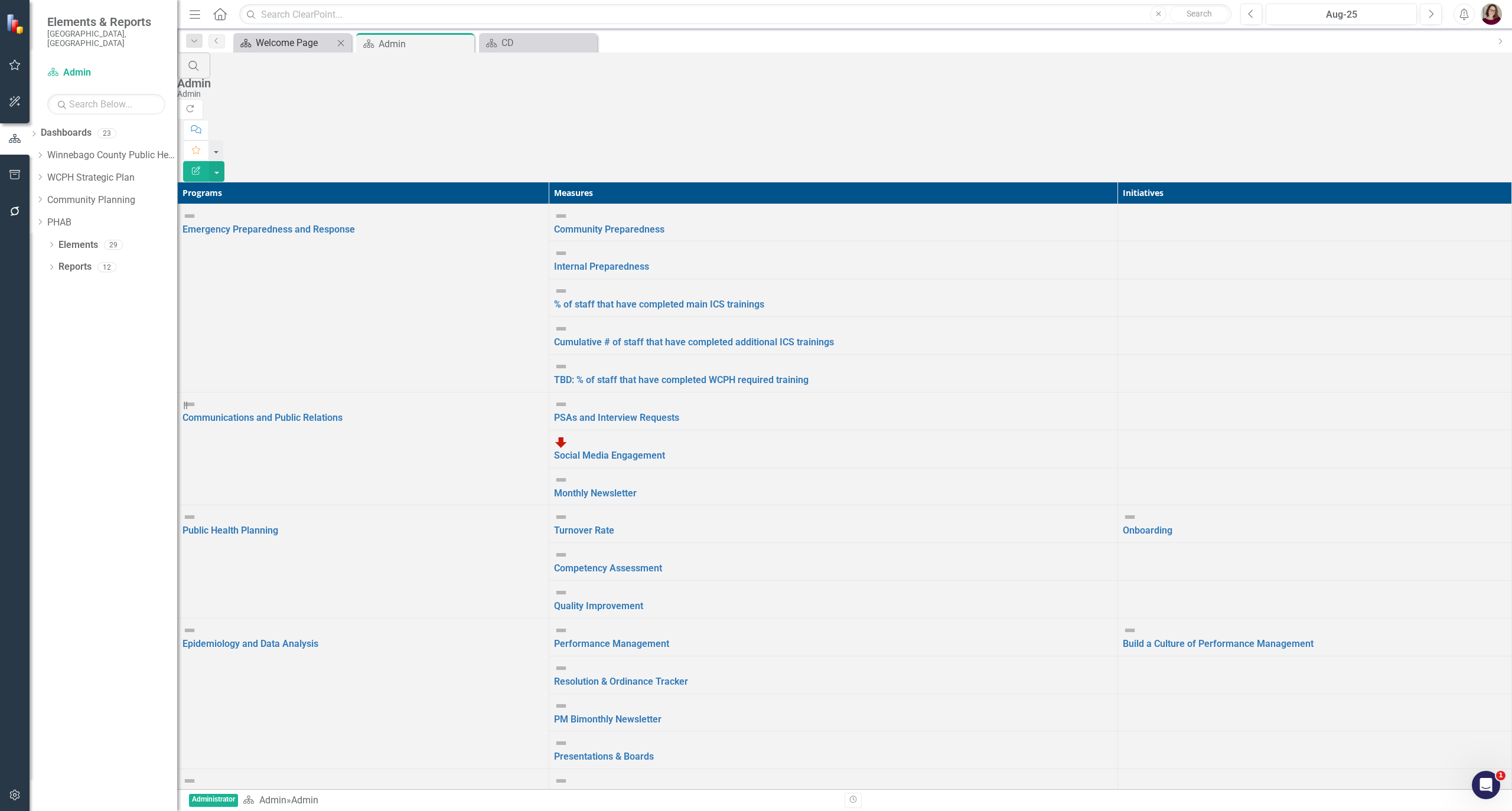
click at [315, 38] on div "Welcome Page" at bounding box center [294, 43] width 78 height 15
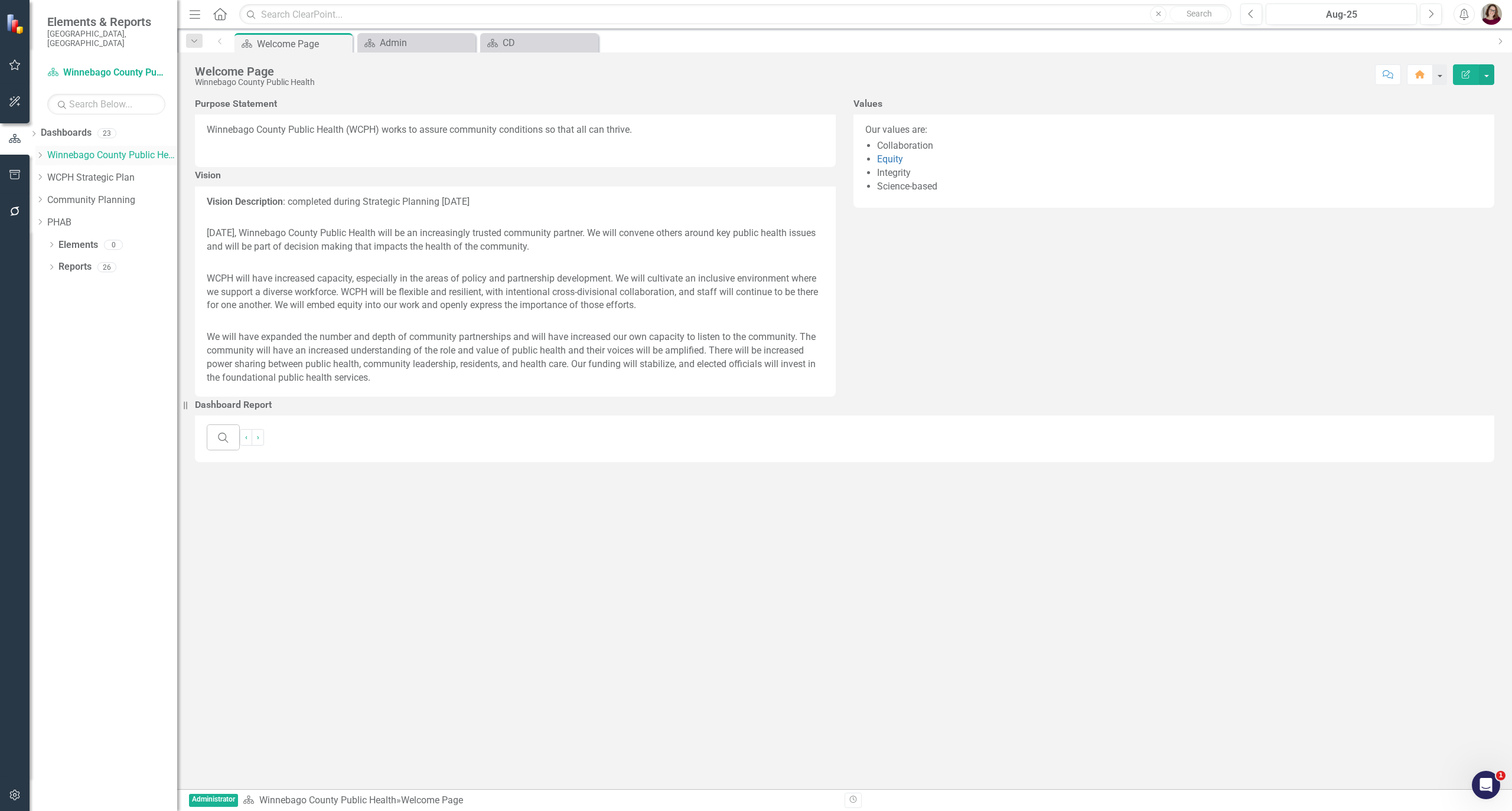
click at [44, 152] on icon "Dropdown" at bounding box center [40, 155] width 9 height 7
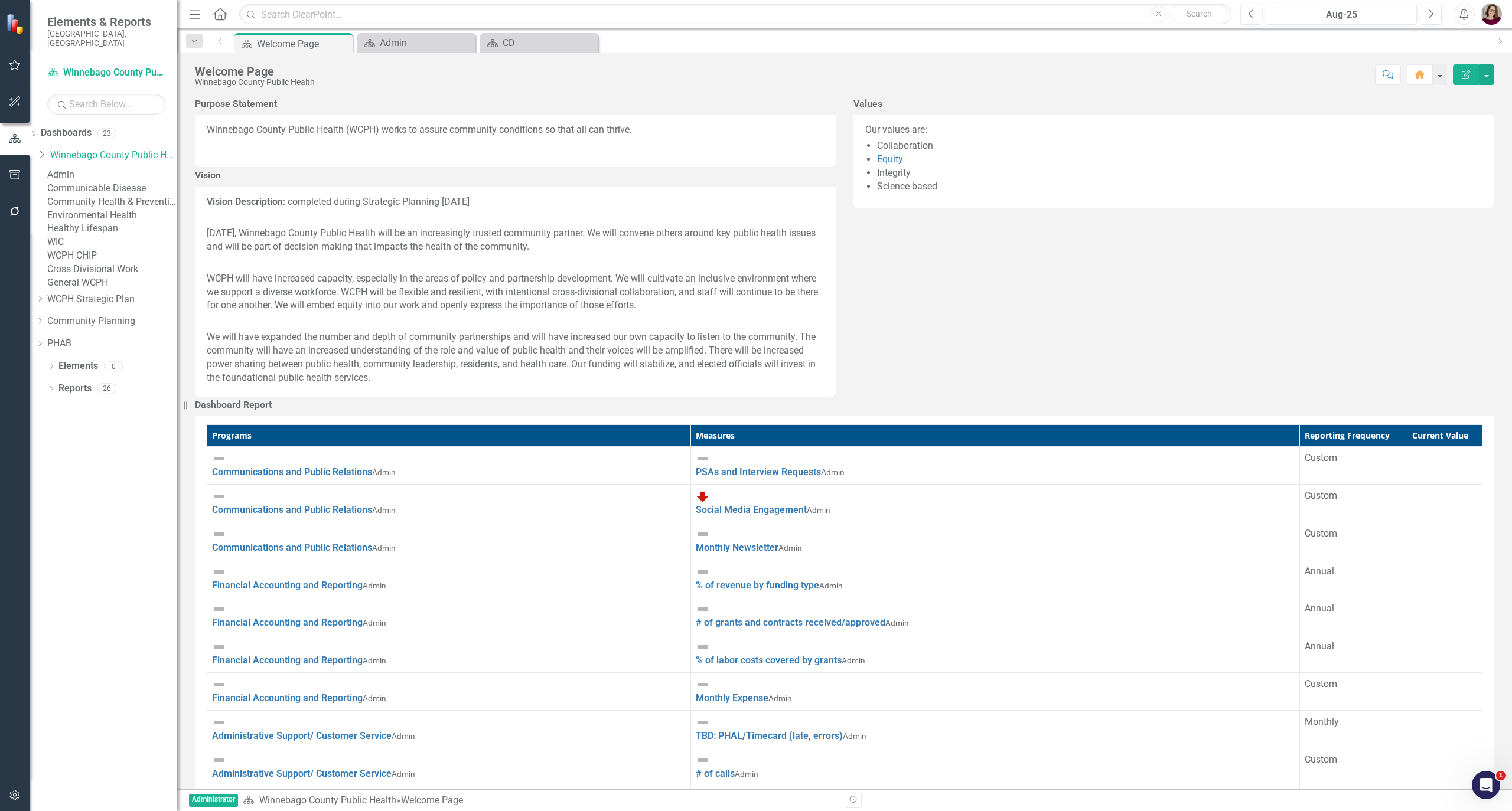
click at [125, 235] on link "Healthy Lifespan" at bounding box center [111, 228] width 130 height 13
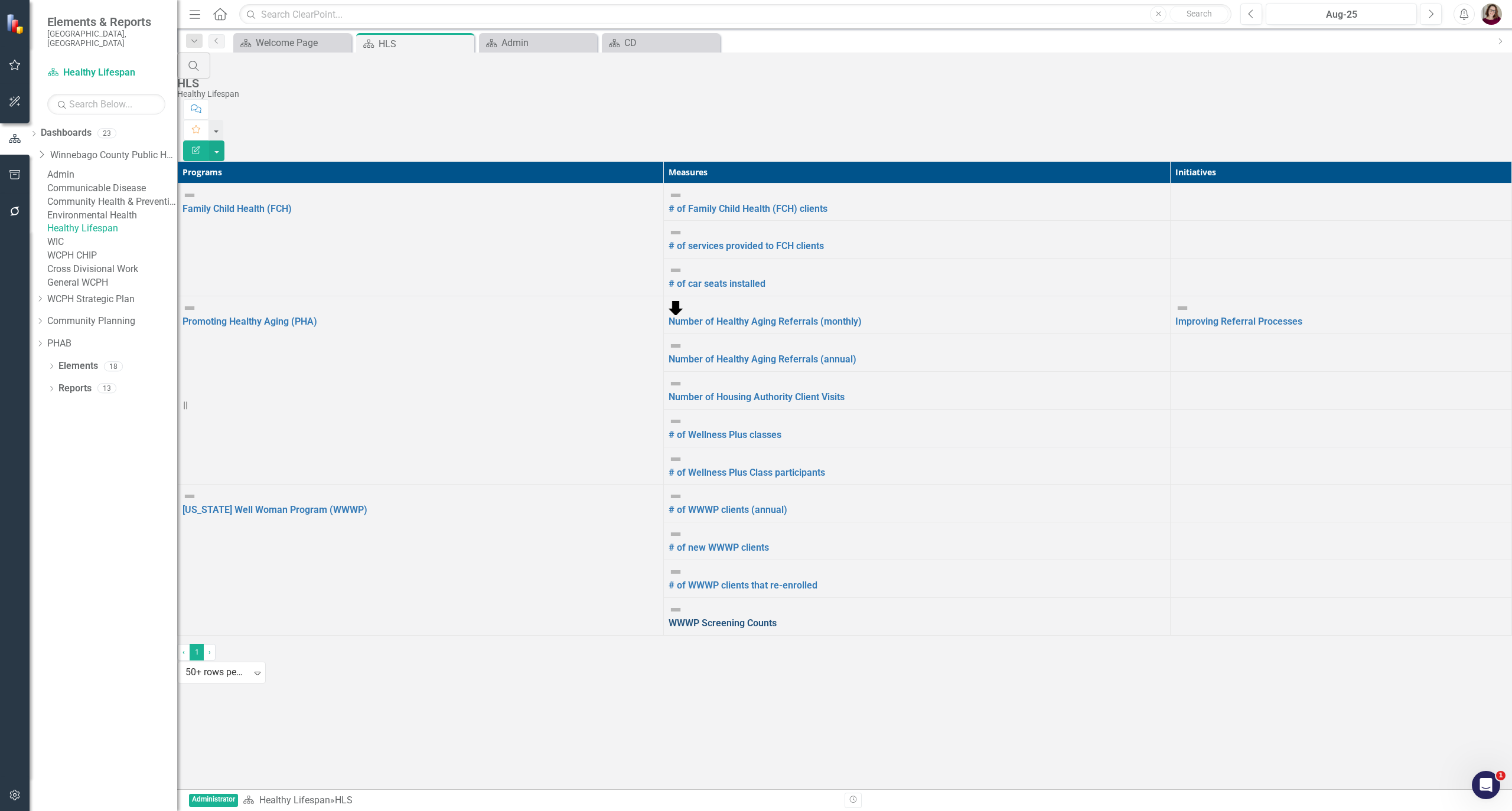
click at [713, 618] on link "WWWP Screening Counts" at bounding box center [722, 623] width 108 height 11
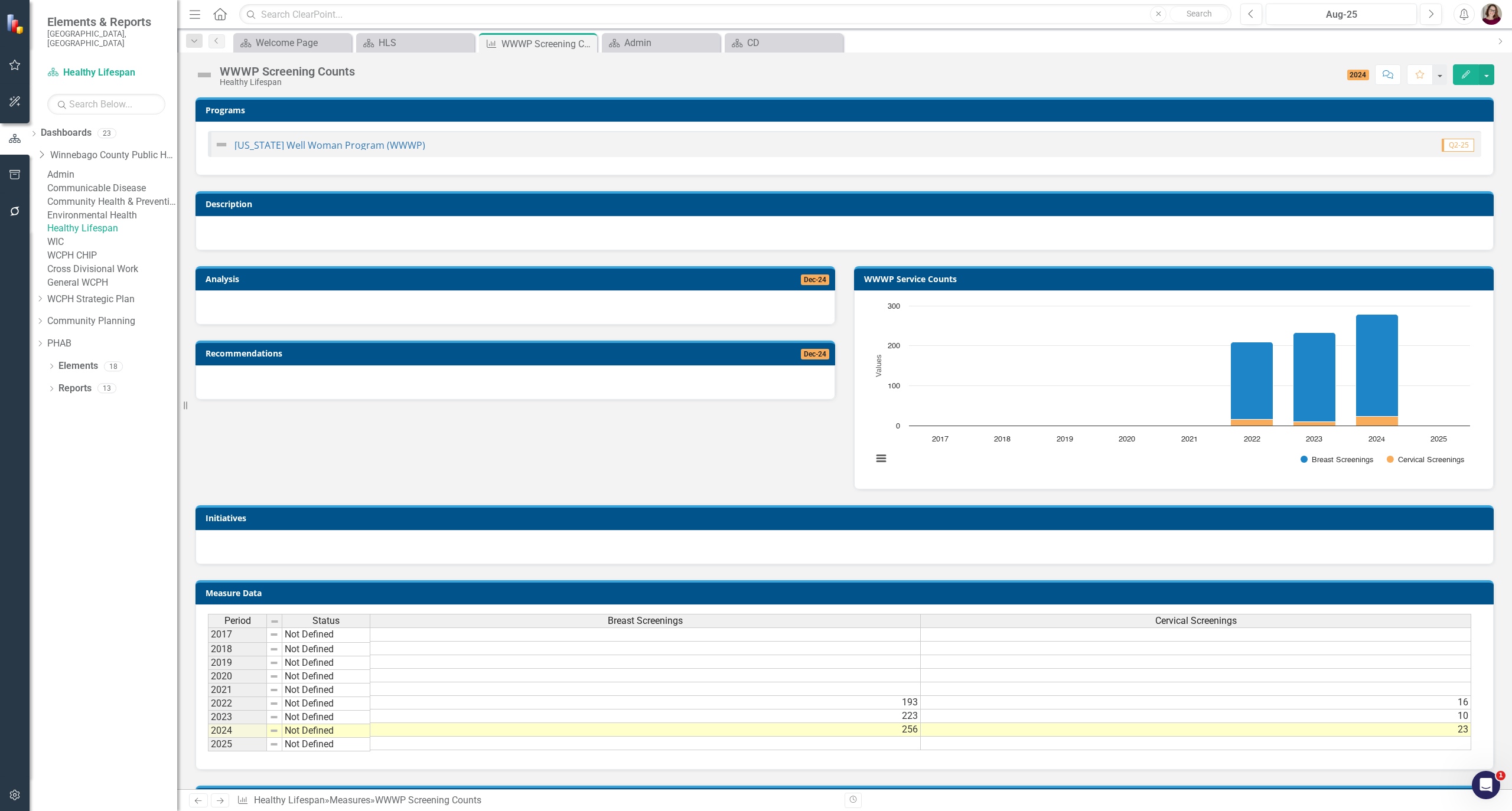
scroll to position [157, 0]
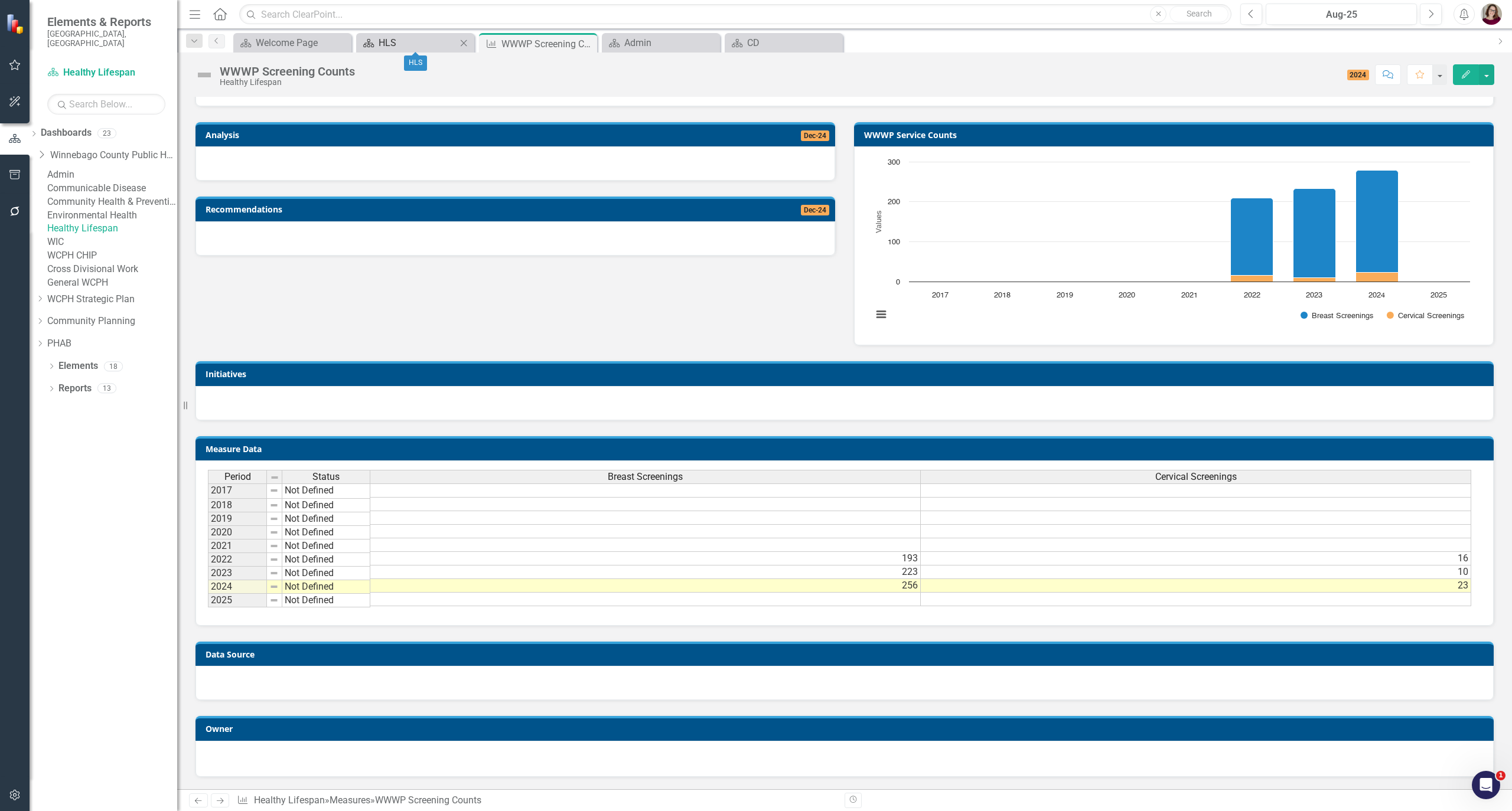
click at [431, 38] on div "HLS" at bounding box center [417, 43] width 78 height 15
